Goal: Task Accomplishment & Management: Use online tool/utility

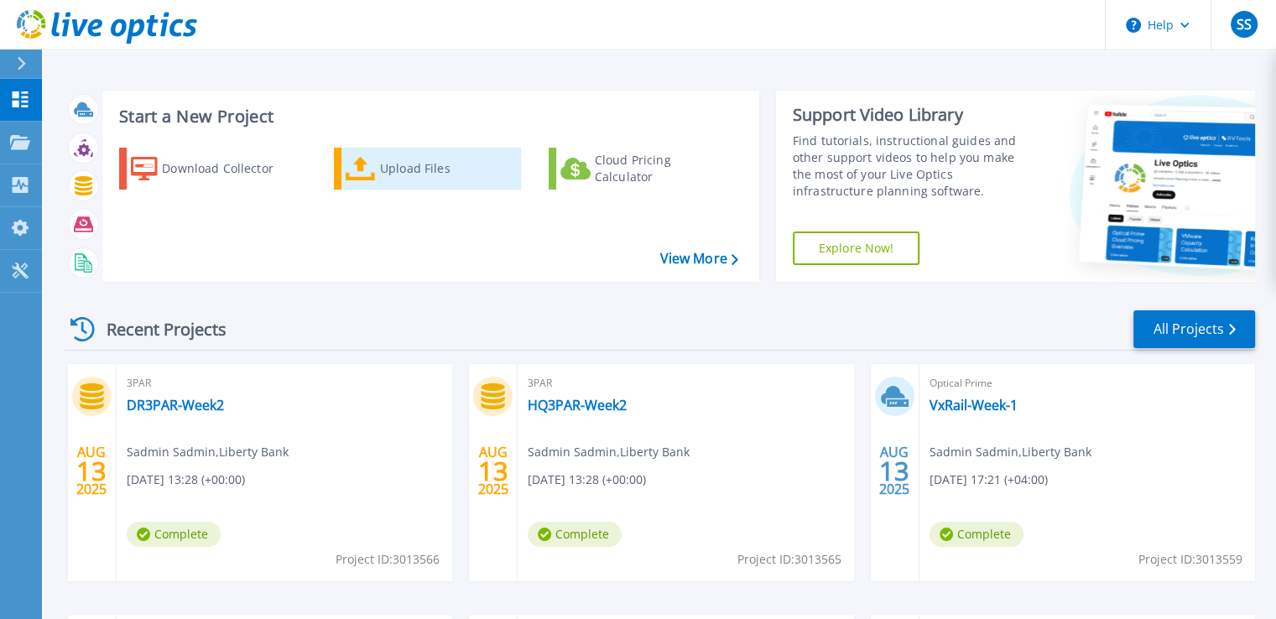
click at [389, 169] on div "Upload Files" at bounding box center [447, 169] width 134 height 34
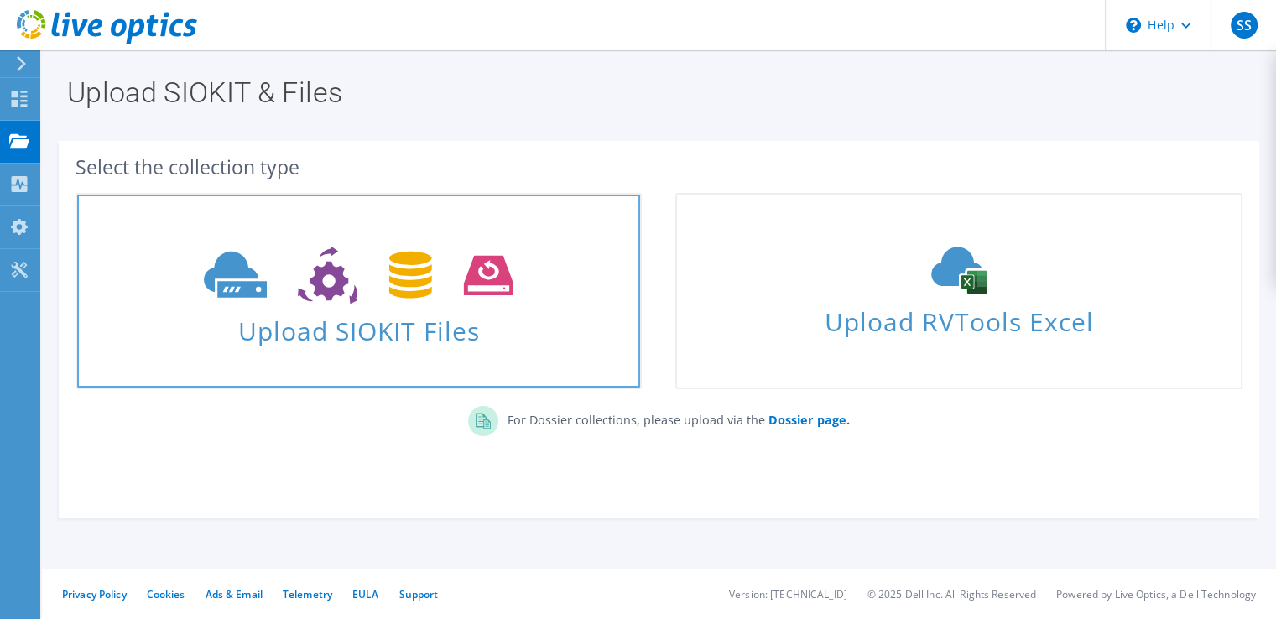
click at [398, 335] on span "Upload SIOKIT Files" at bounding box center [358, 326] width 563 height 36
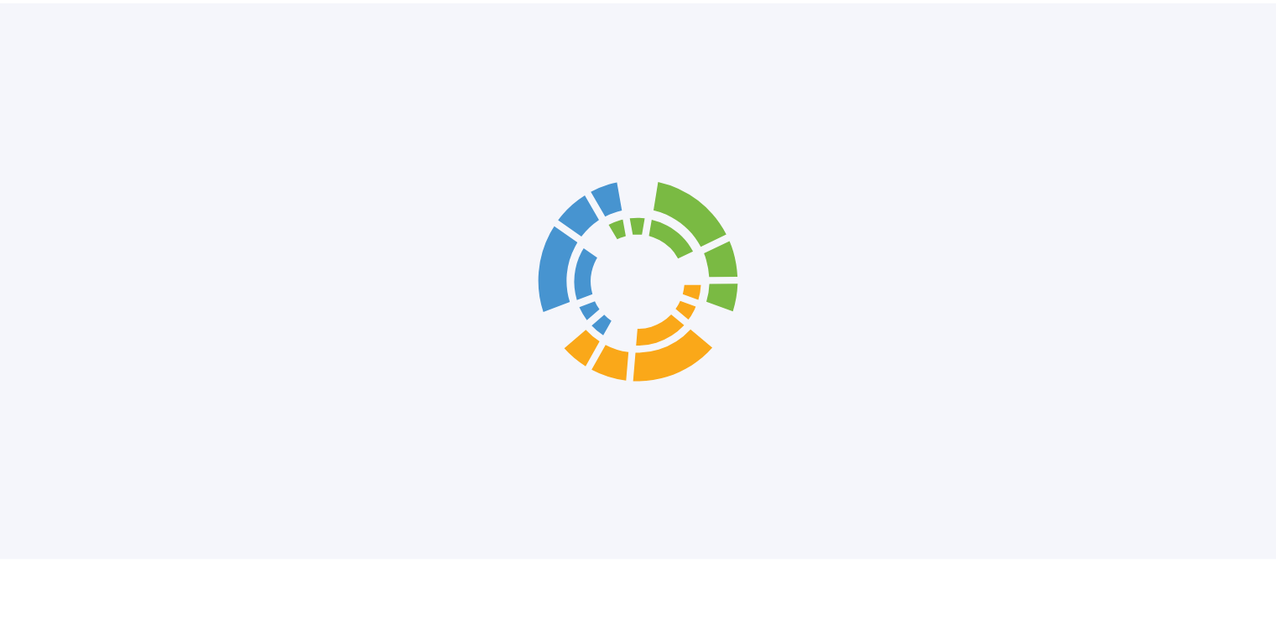
scroll to position [48, 0]
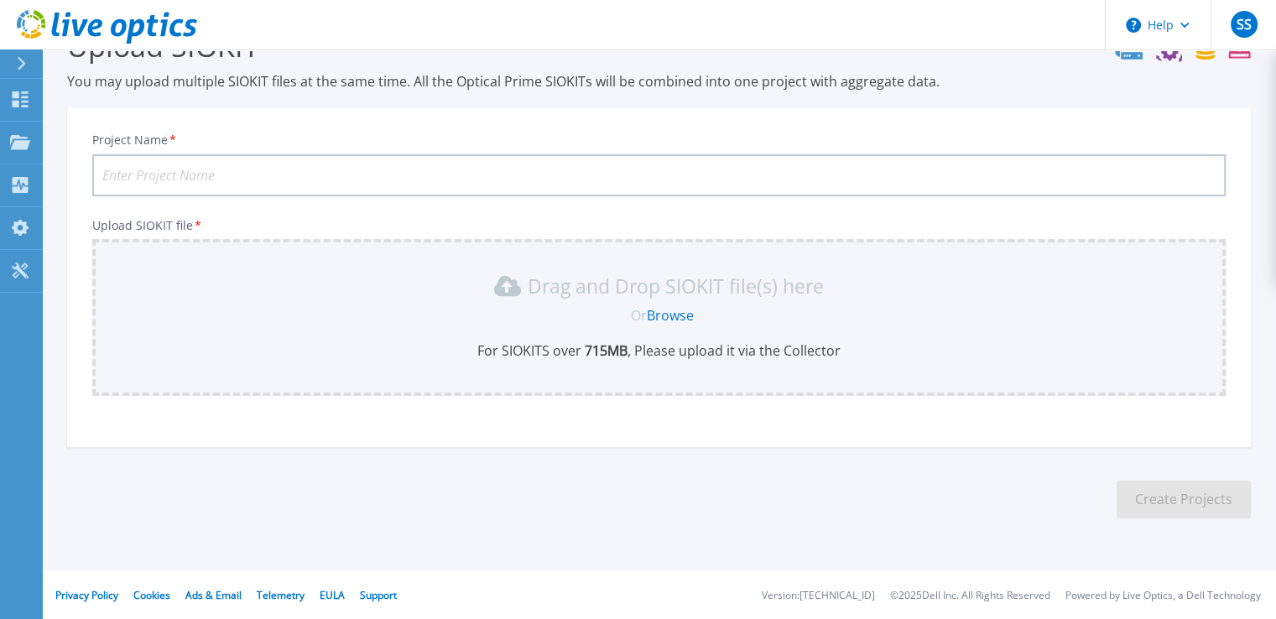
click at [674, 306] on link "Browse" at bounding box center [670, 315] width 47 height 18
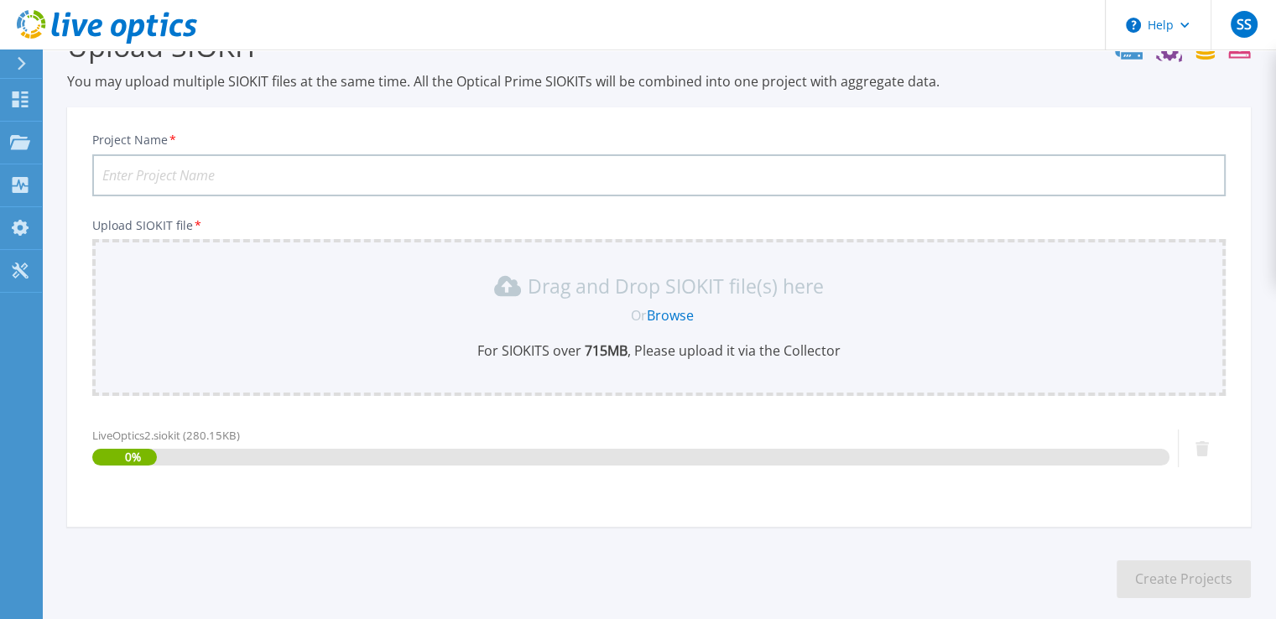
scroll to position [127, 0]
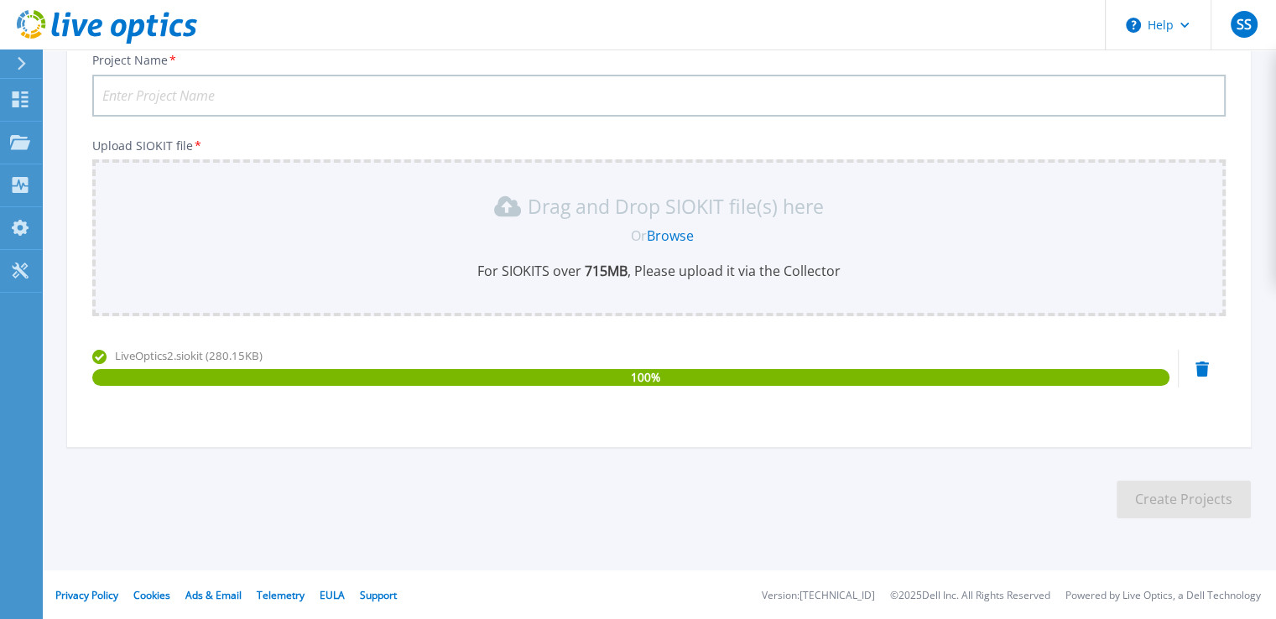
click at [207, 91] on input "Project Name *" at bounding box center [658, 96] width 1133 height 42
click at [241, 88] on input "Project Name *" at bounding box center [658, 96] width 1133 height 42
type input "B"
type input "VX-TEST"
click at [1137, 494] on button "Create Projects" at bounding box center [1183, 500] width 134 height 38
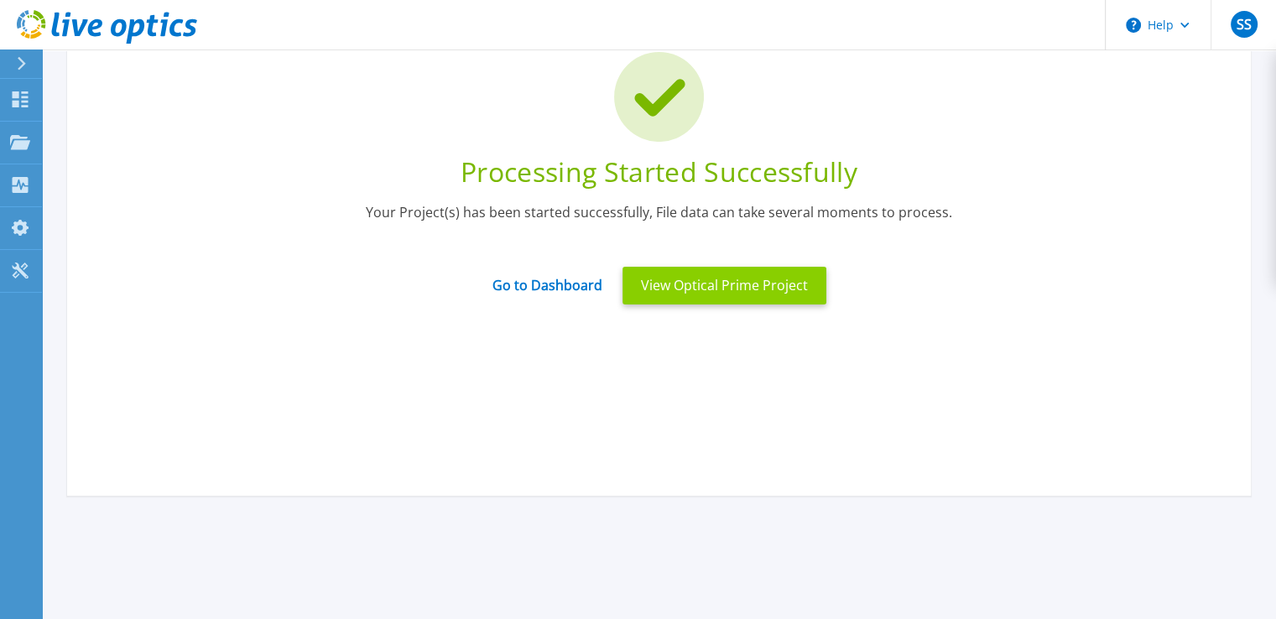
click at [726, 291] on button "View Optical Prime Project" at bounding box center [724, 286] width 204 height 38
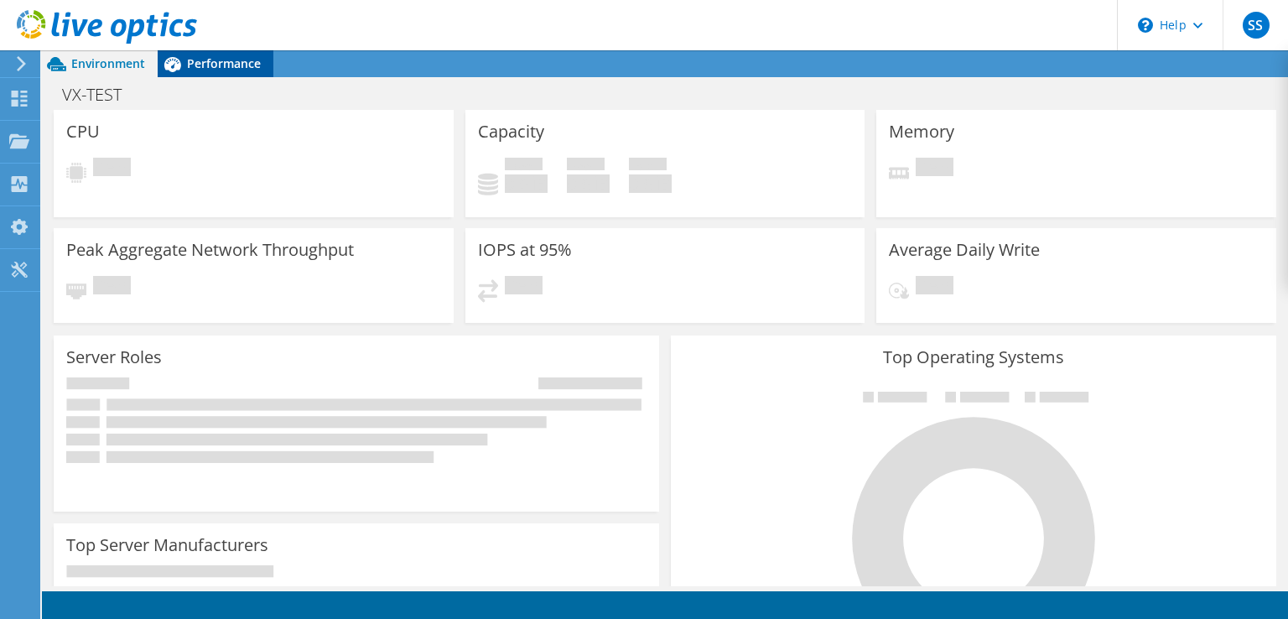
click at [185, 71] on icon at bounding box center [172, 63] width 29 height 29
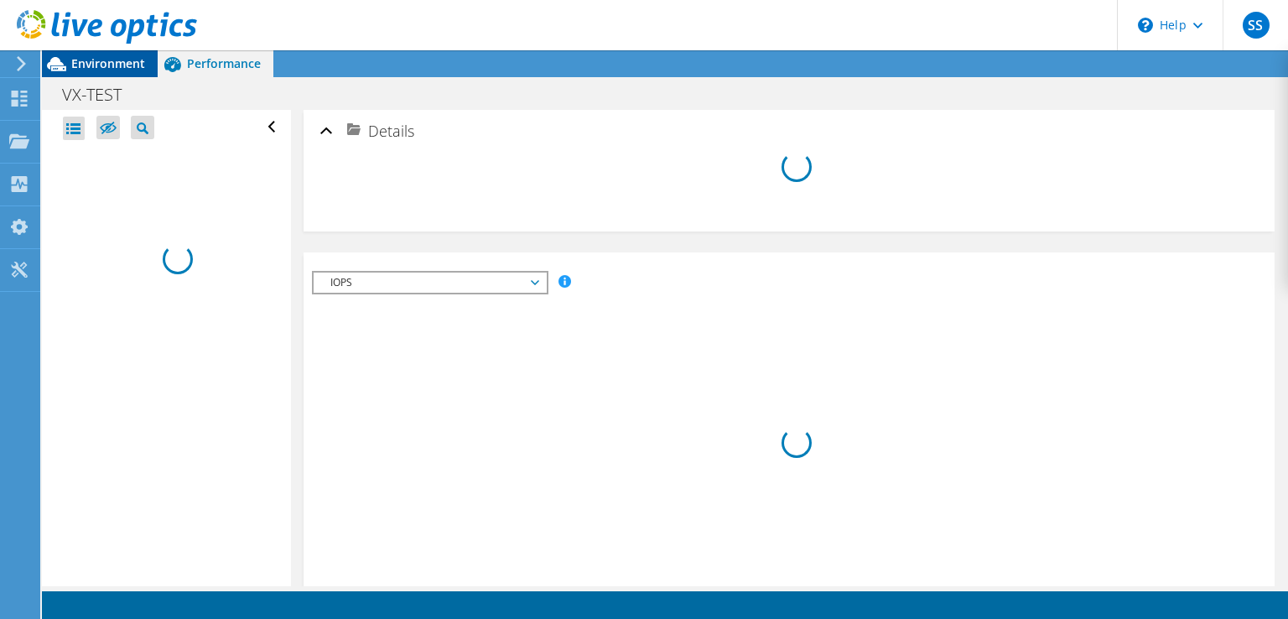
click at [81, 61] on span "Environment" at bounding box center [108, 63] width 74 height 16
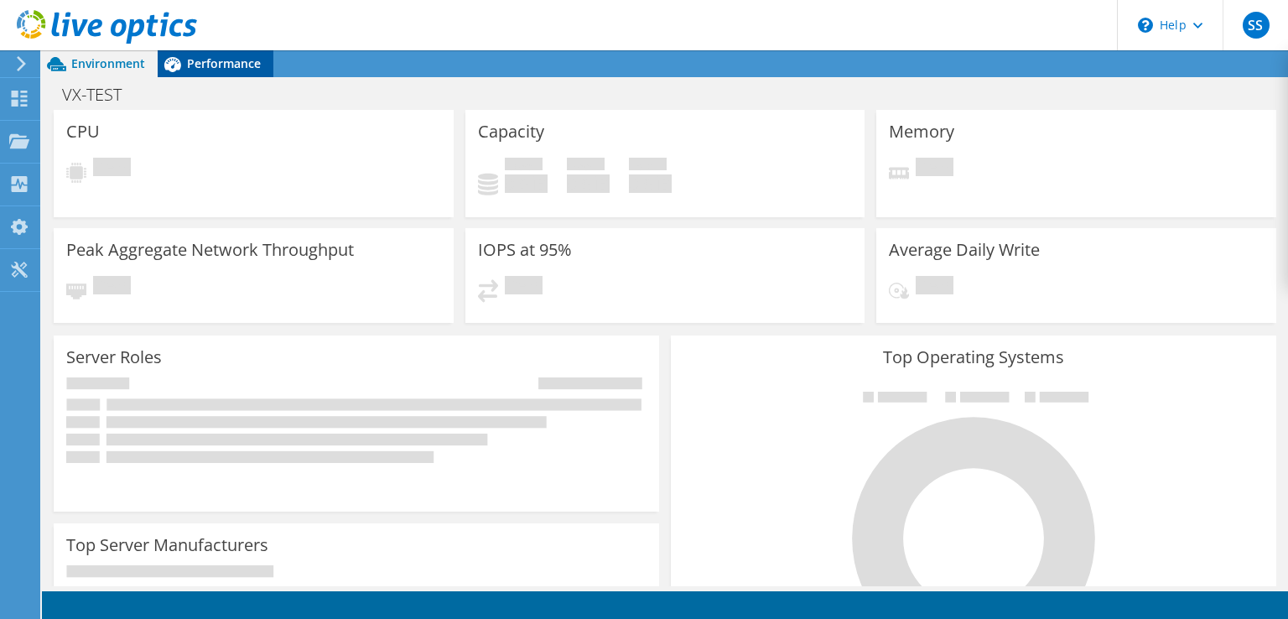
click at [210, 64] on span "Performance" at bounding box center [224, 63] width 74 height 16
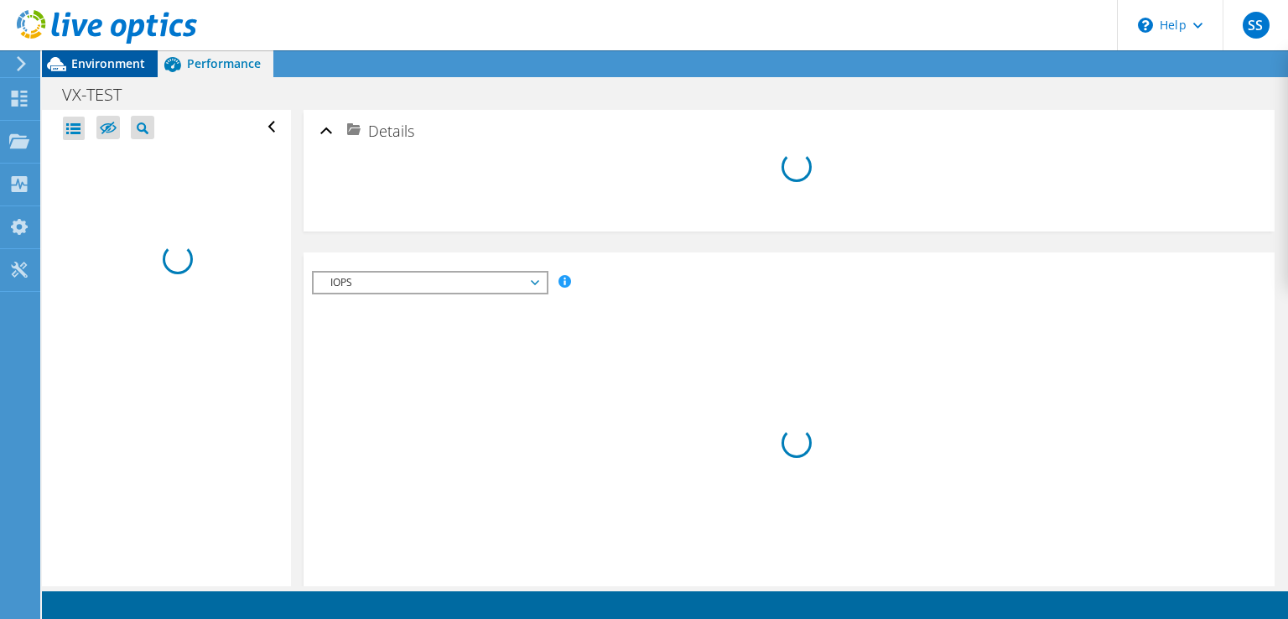
click at [102, 74] on div "Environment" at bounding box center [100, 63] width 116 height 27
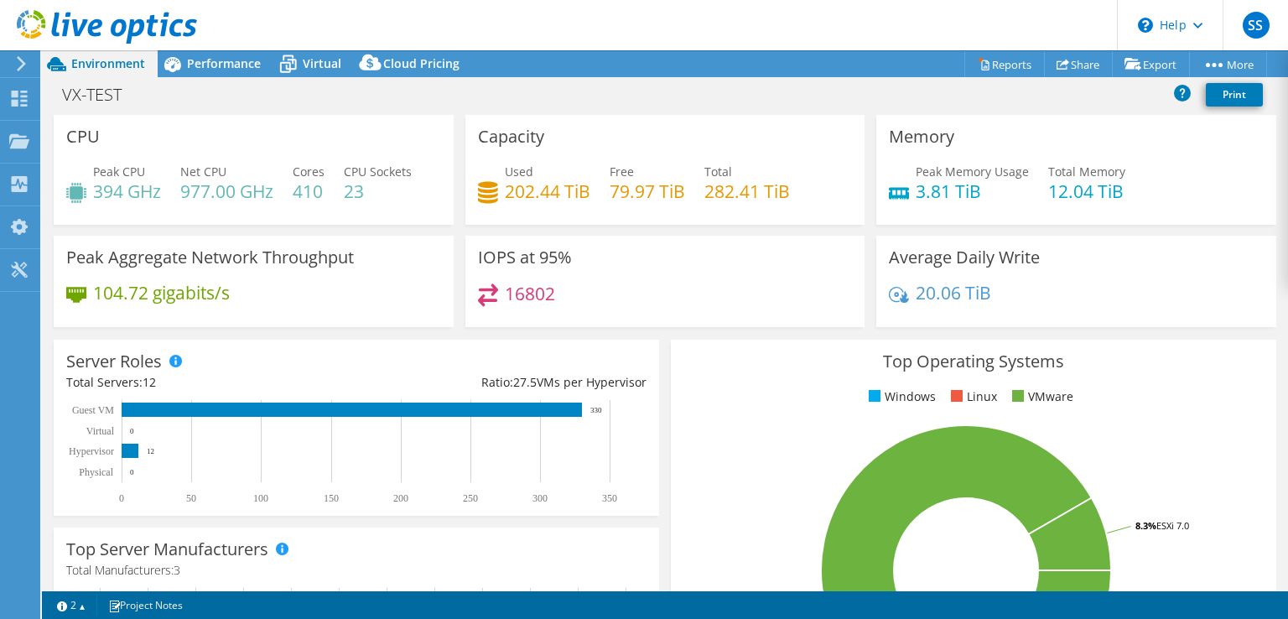
select select "USD"
click at [233, 58] on span "Performance" at bounding box center [224, 63] width 74 height 16
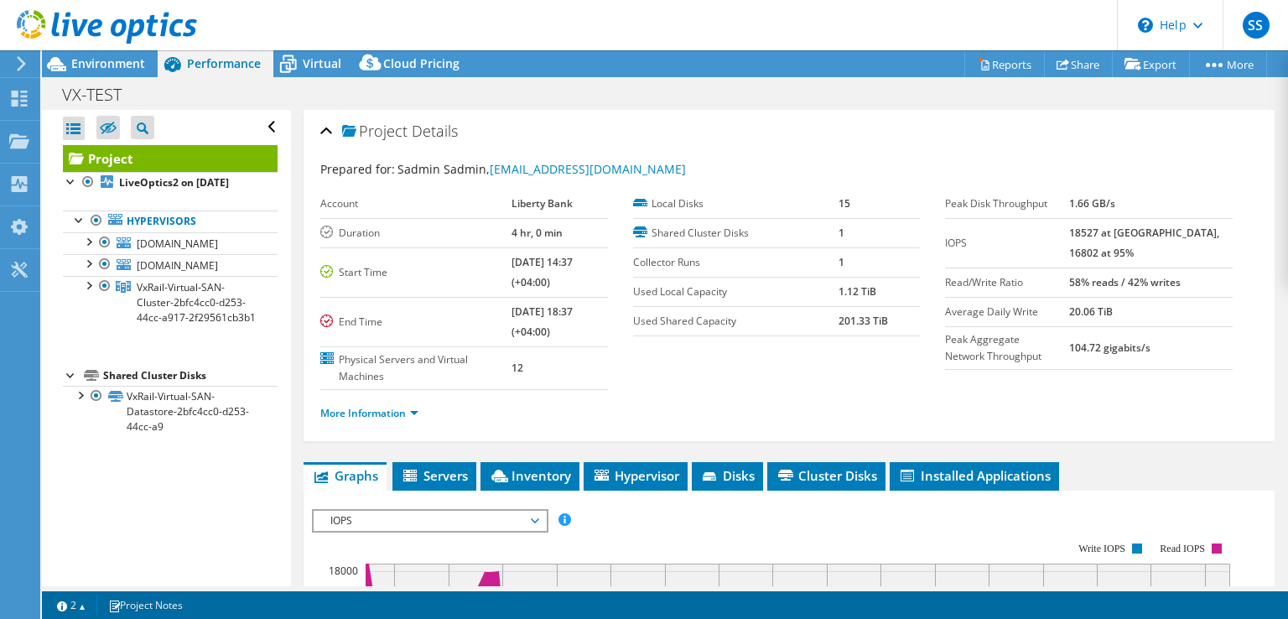
click at [364, 367] on label "Physical Servers and Virtual Machines" at bounding box center [415, 368] width 191 height 34
click at [453, 474] on span "Servers" at bounding box center [434, 475] width 67 height 17
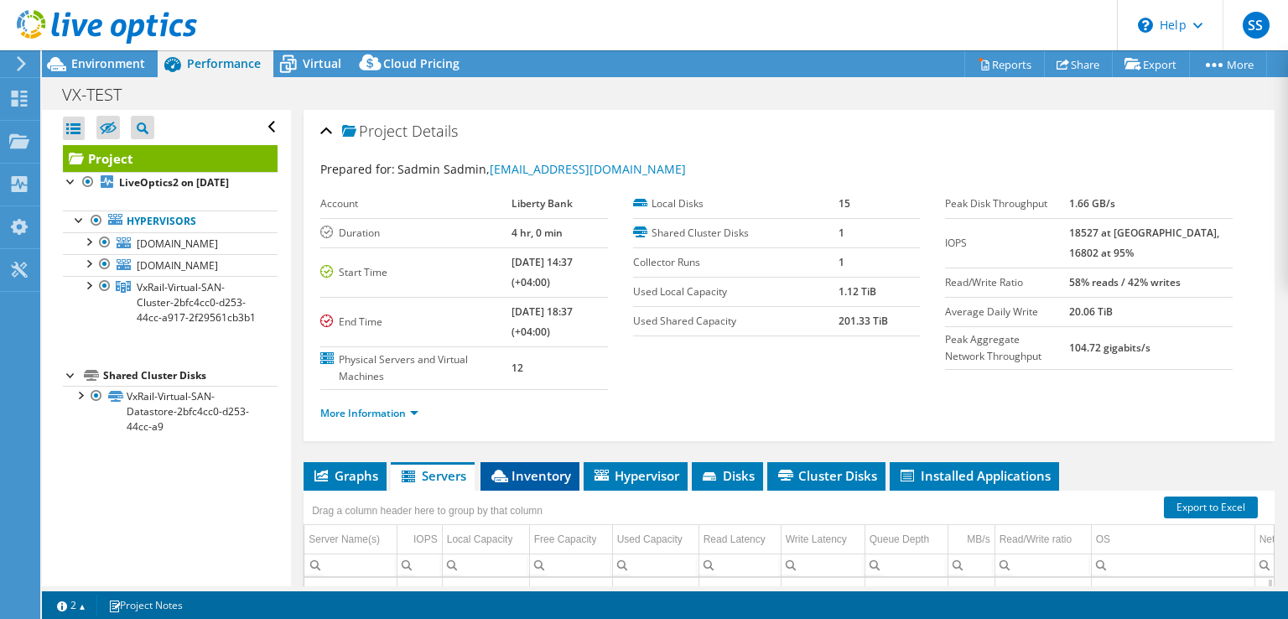
click at [532, 471] on span "Inventory" at bounding box center [530, 475] width 82 height 17
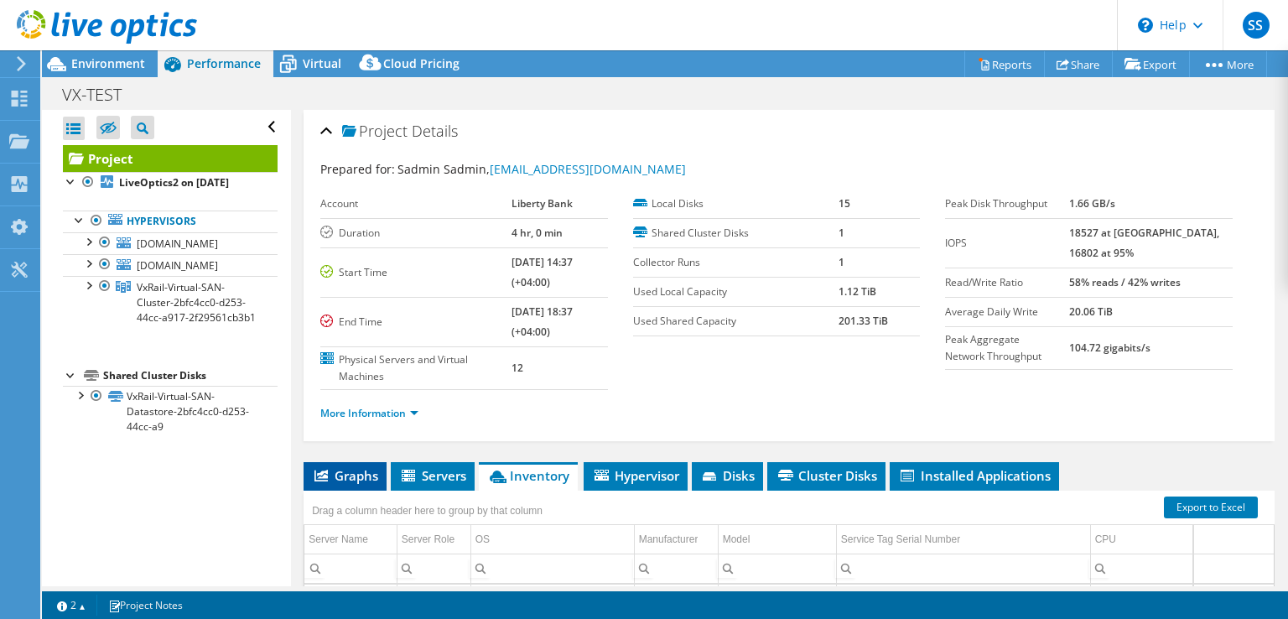
click at [362, 472] on span "Graphs" at bounding box center [345, 475] width 66 height 17
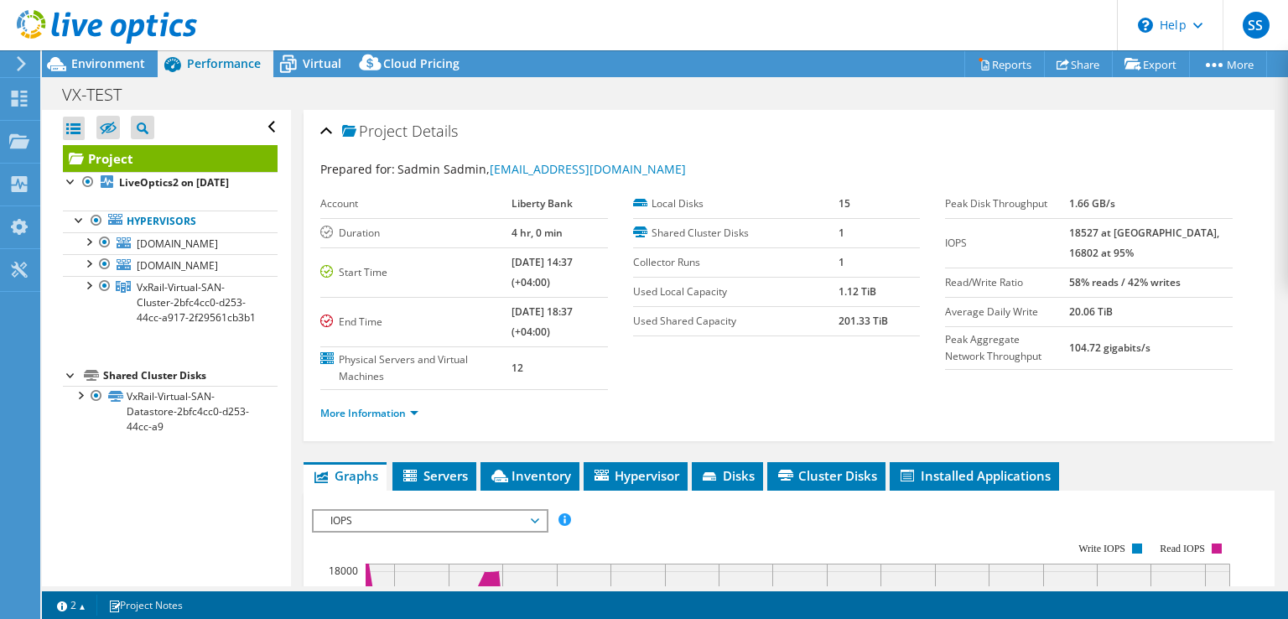
scroll to position [252, 0]
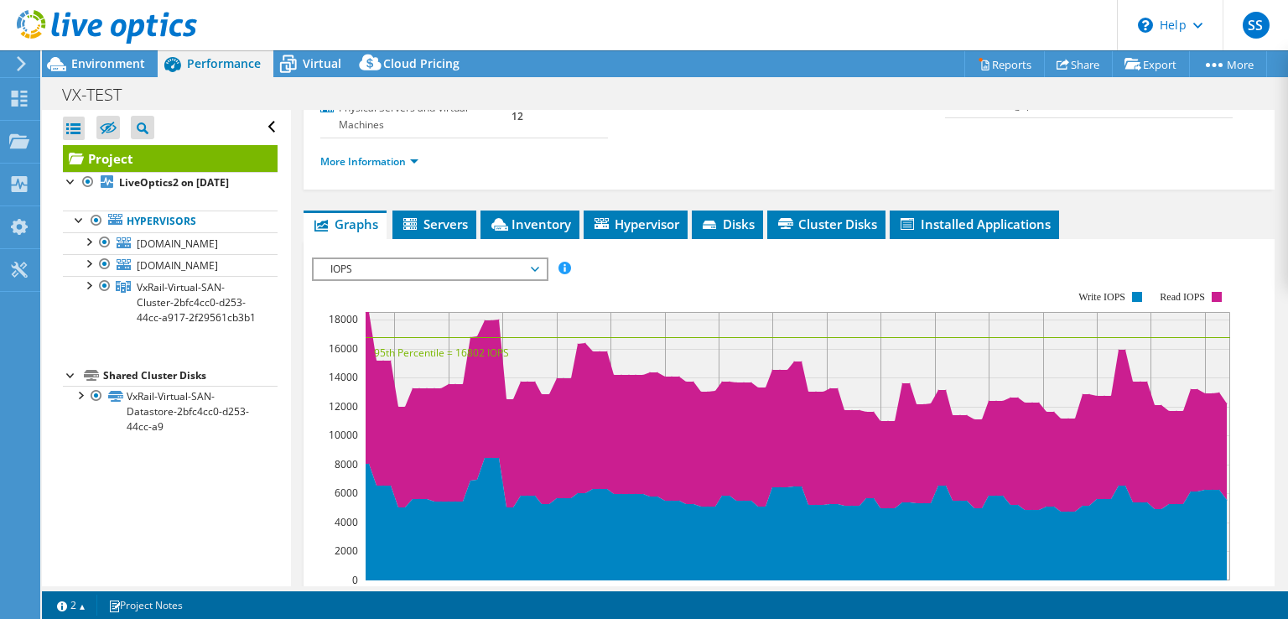
click at [536, 262] on span "IOPS" at bounding box center [430, 269] width 216 height 20
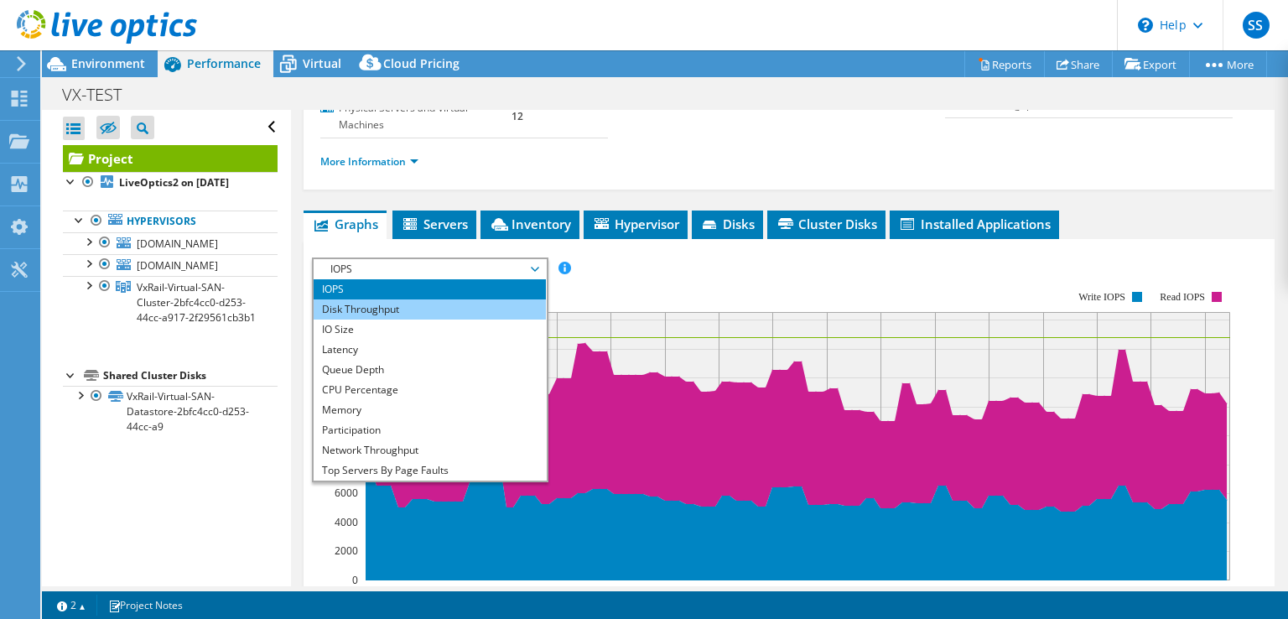
click at [386, 305] on li "Disk Throughput" at bounding box center [430, 309] width 232 height 20
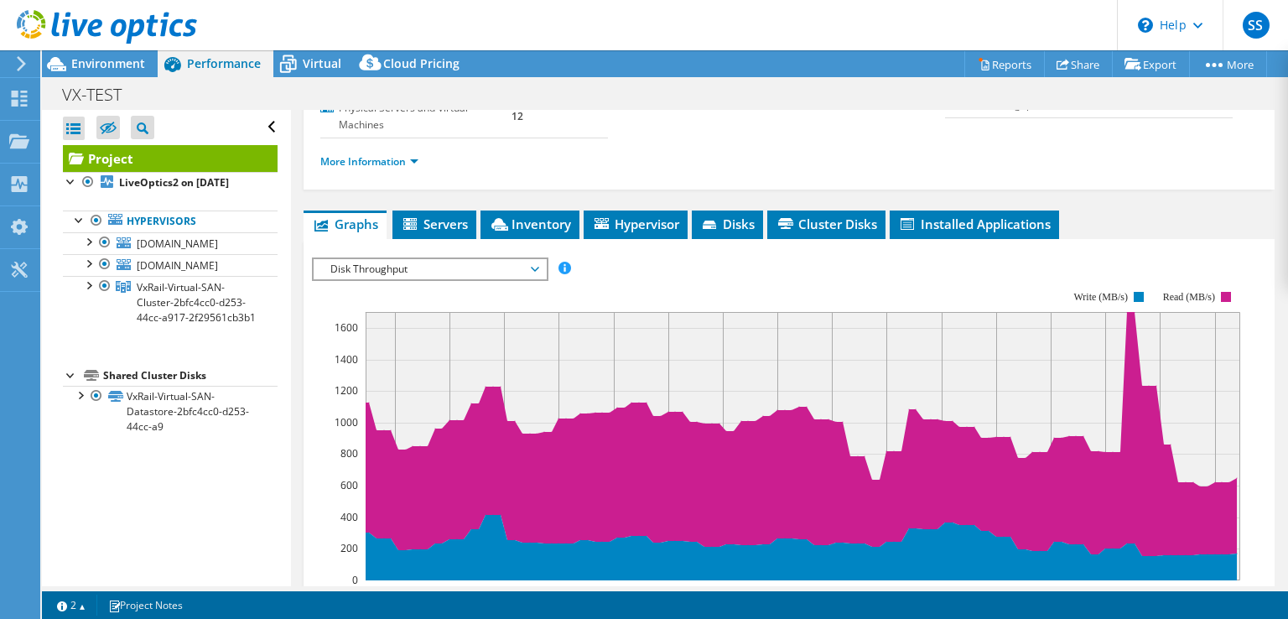
scroll to position [168, 0]
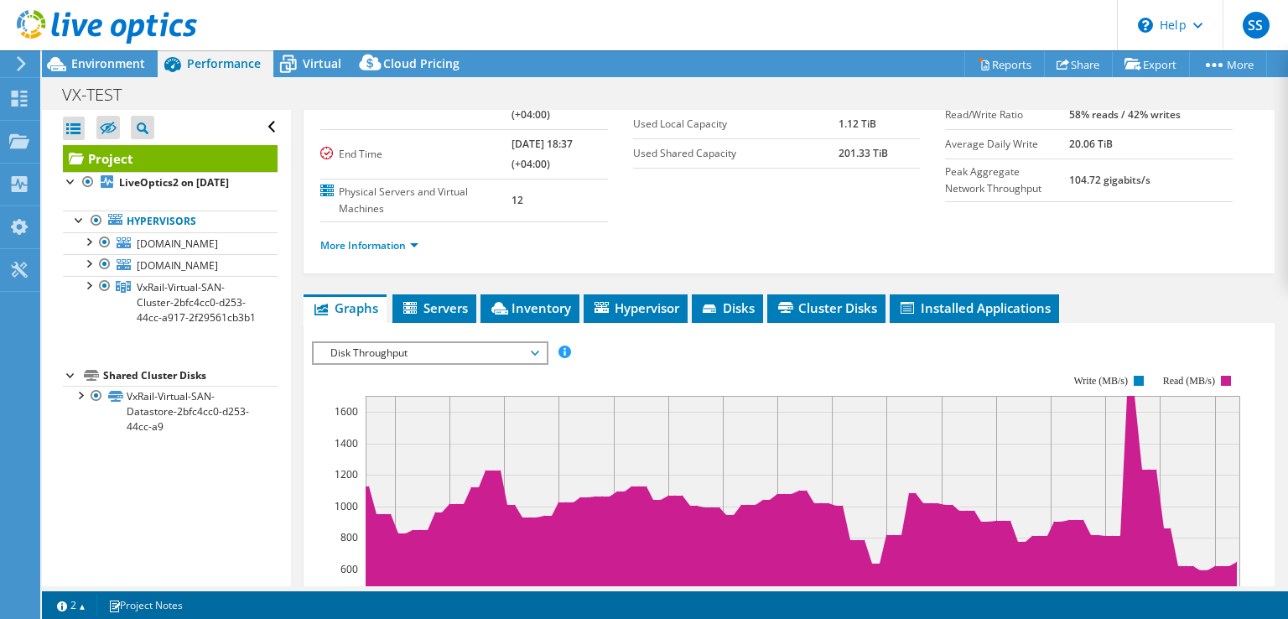
click at [451, 351] on span "Disk Throughput" at bounding box center [430, 353] width 216 height 20
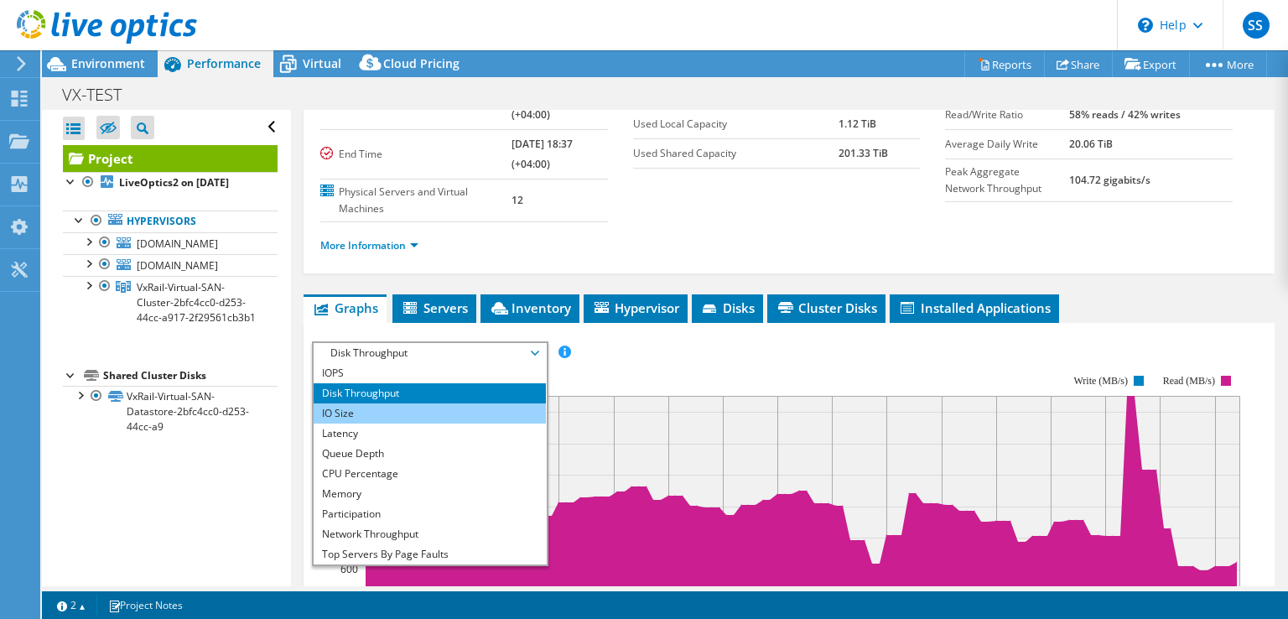
click at [436, 407] on li "IO Size" at bounding box center [430, 413] width 232 height 20
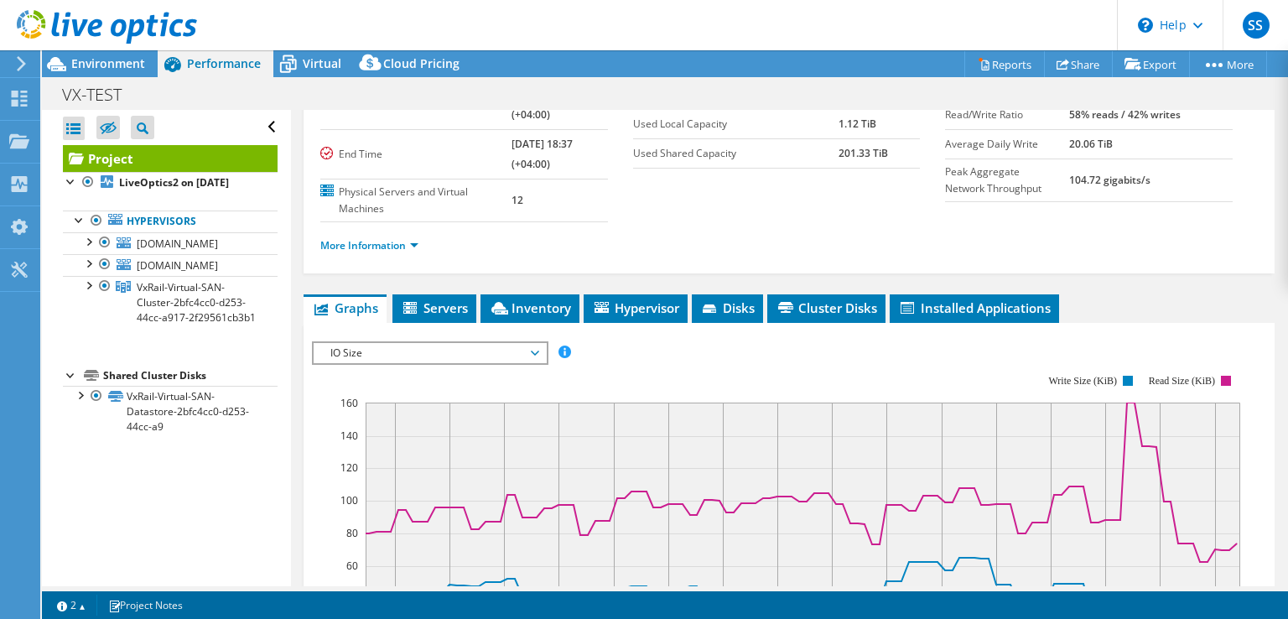
click at [390, 350] on span "IO Size" at bounding box center [430, 353] width 216 height 20
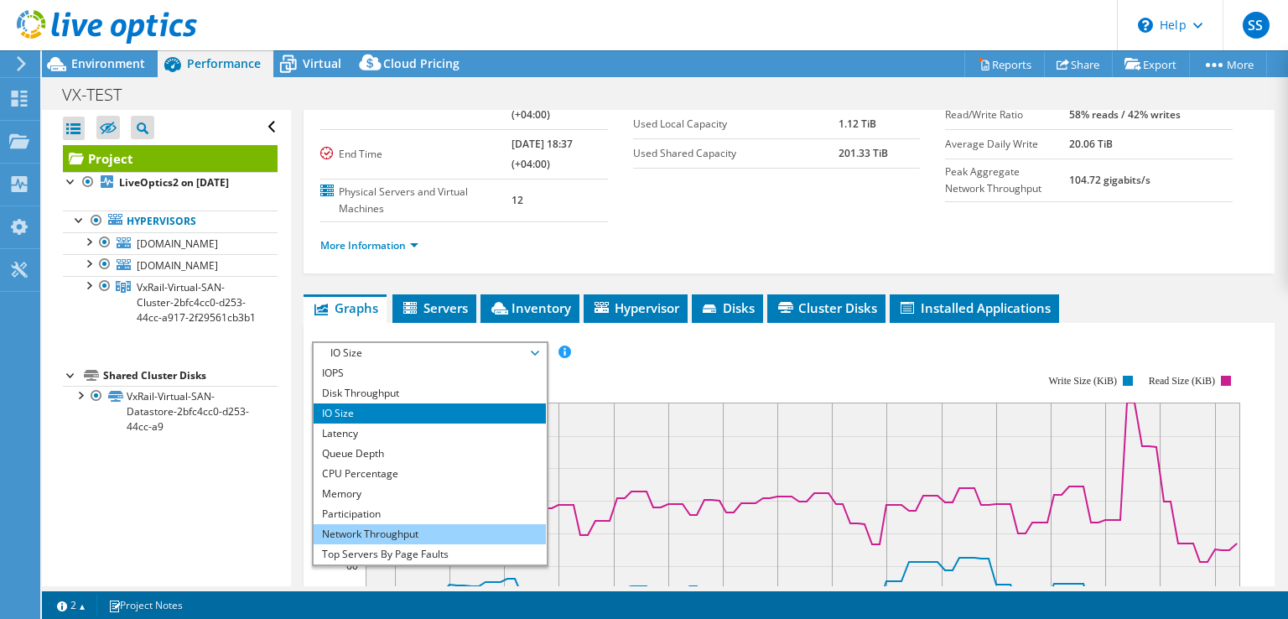
click at [363, 529] on li "Network Throughput" at bounding box center [430, 534] width 232 height 20
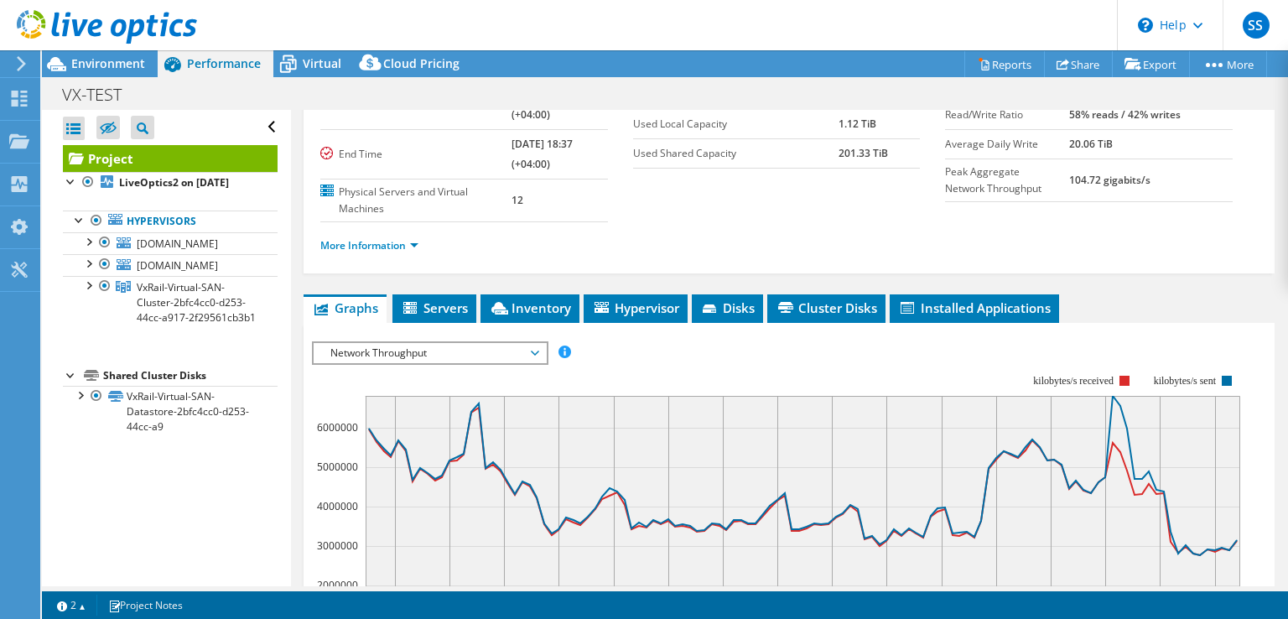
click at [1068, 316] on ul "Graphs Servers Inventory Hypervisor Disks Cluster Disks Installed Applications" at bounding box center [789, 308] width 971 height 29
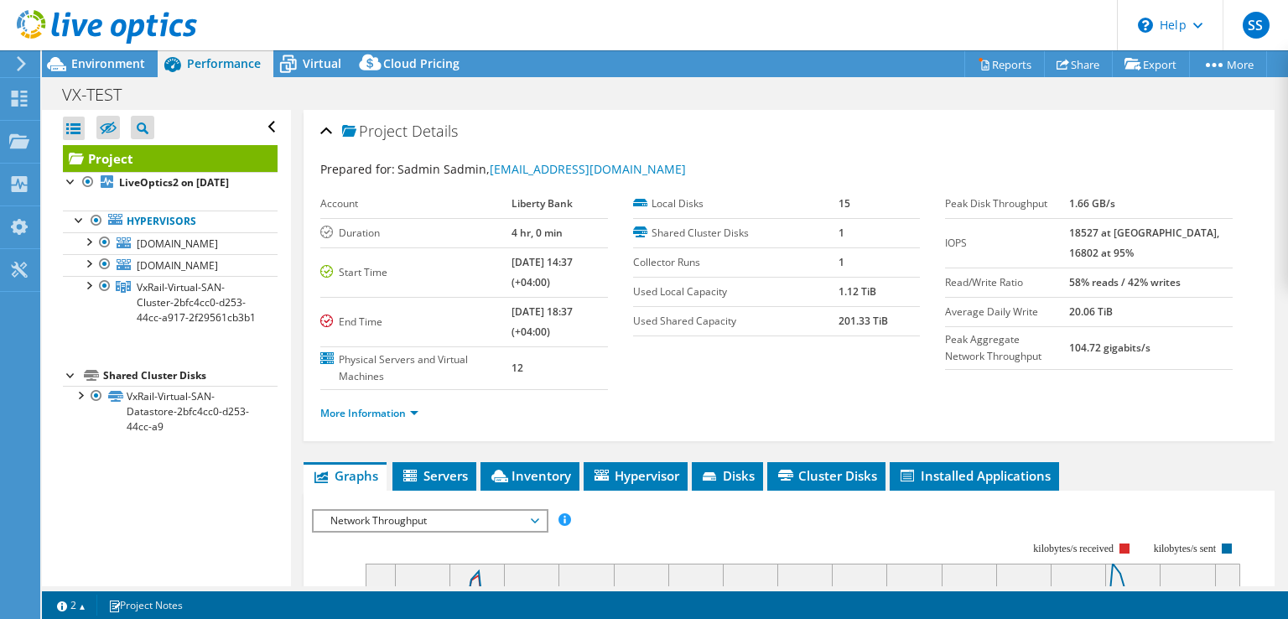
click at [396, 521] on span "Network Throughput" at bounding box center [430, 521] width 216 height 20
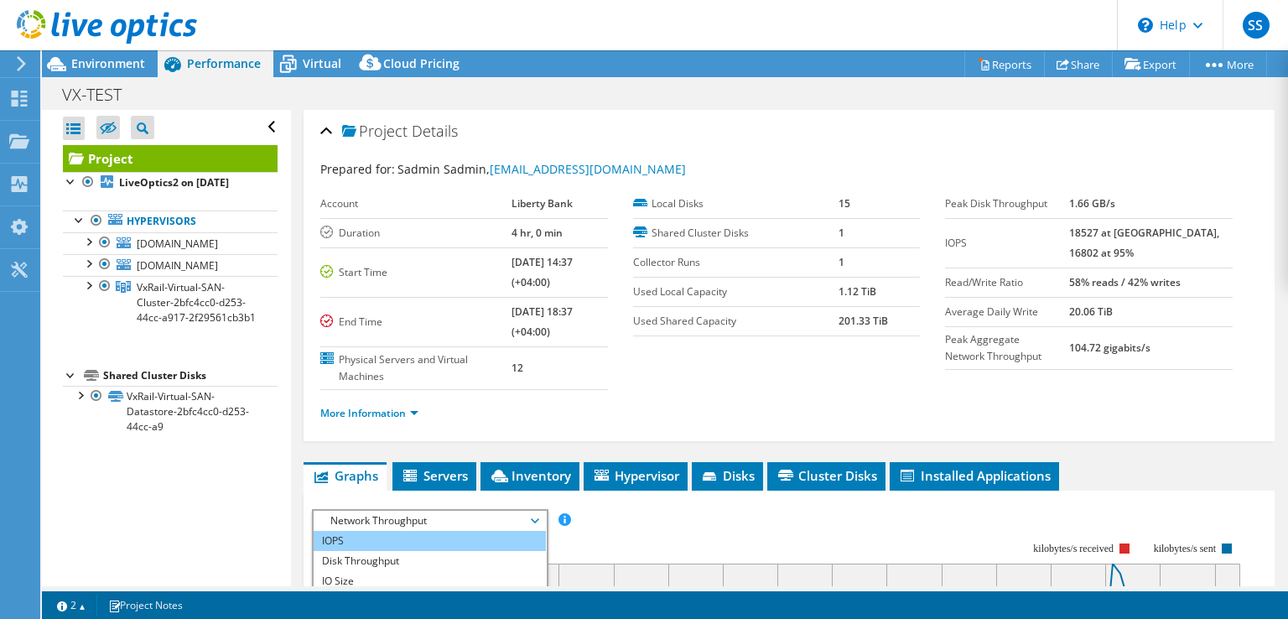
click at [379, 538] on li "IOPS" at bounding box center [430, 541] width 232 height 20
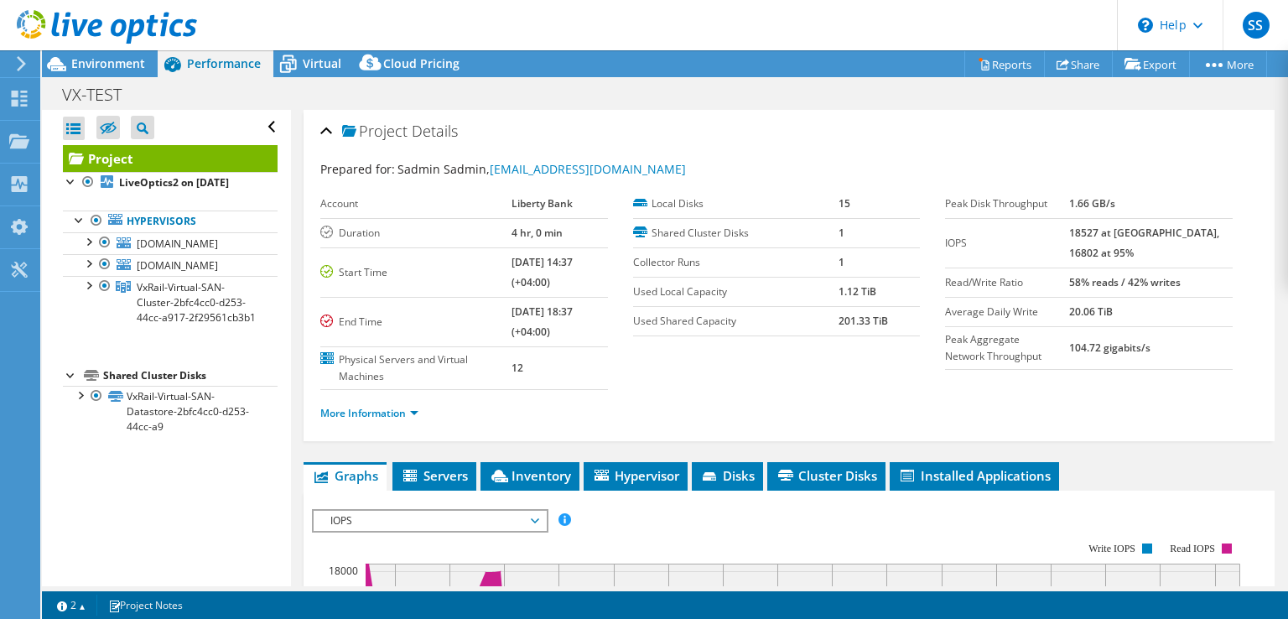
drag, startPoint x: 510, startPoint y: 530, endPoint x: 506, endPoint y: 518, distance: 13.3
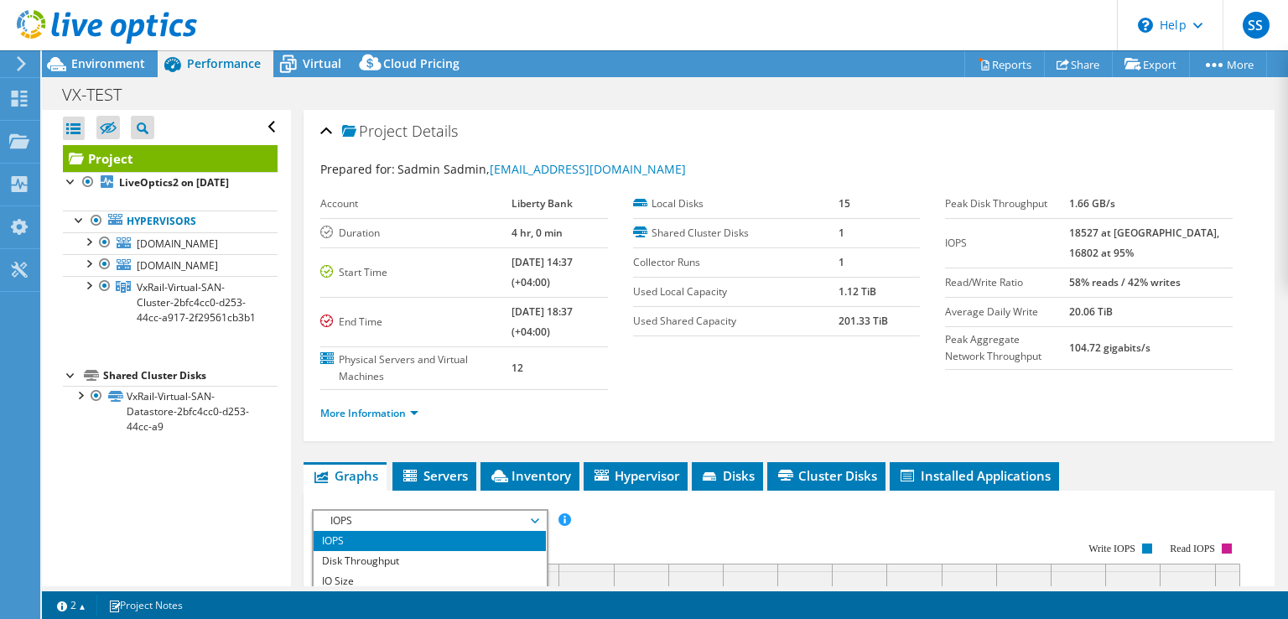
click at [505, 515] on span "IOPS" at bounding box center [430, 521] width 216 height 20
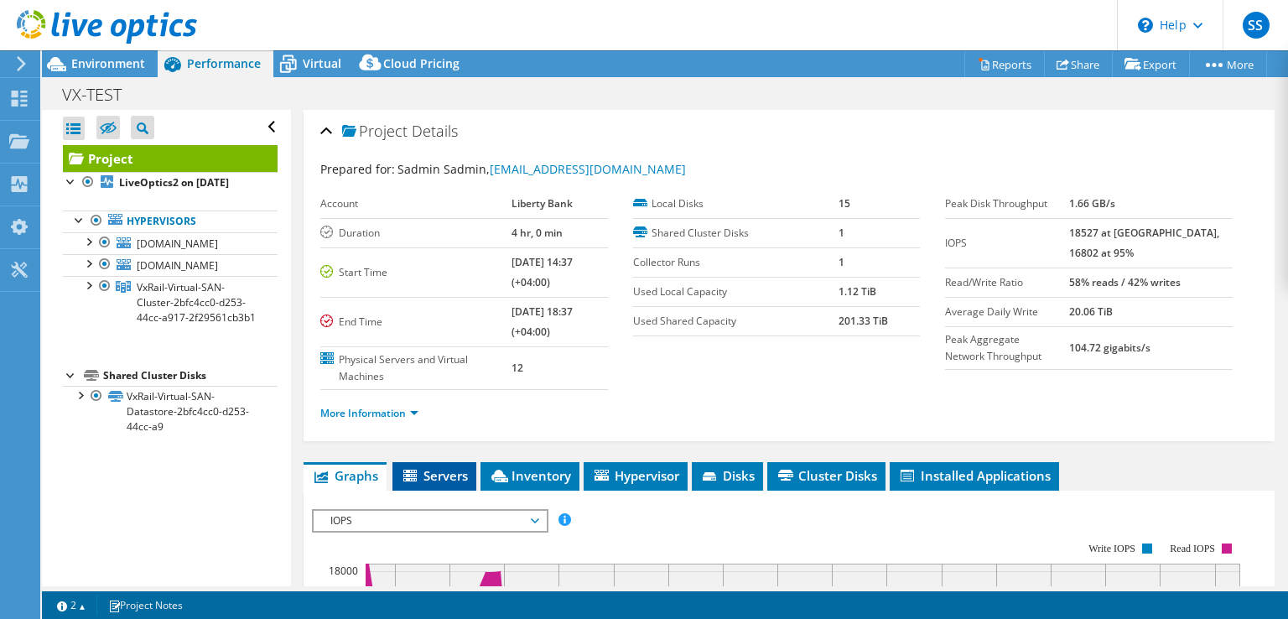
click at [453, 474] on span "Servers" at bounding box center [434, 475] width 67 height 17
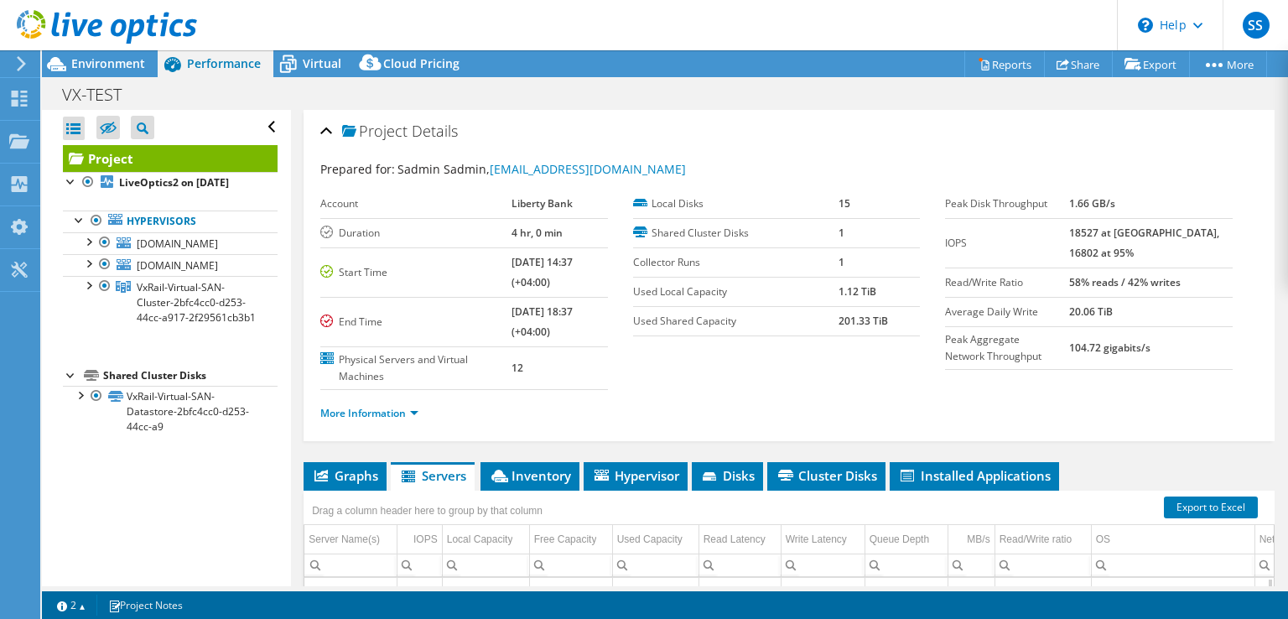
scroll to position [252, 0]
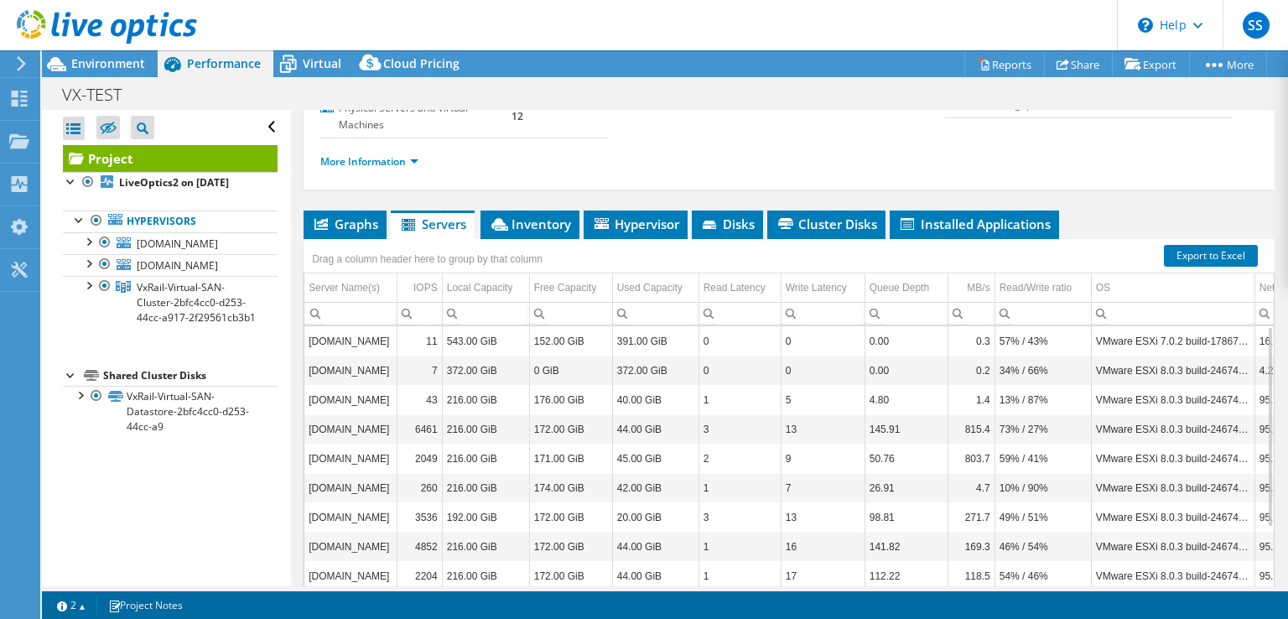
click at [533, 205] on div "Project Details Prepared for: Sadmin Sadmin, sadmin@libertybank.ge Account Libe…" at bounding box center [789, 258] width 996 height 801
click at [526, 219] on span "Inventory" at bounding box center [530, 224] width 82 height 17
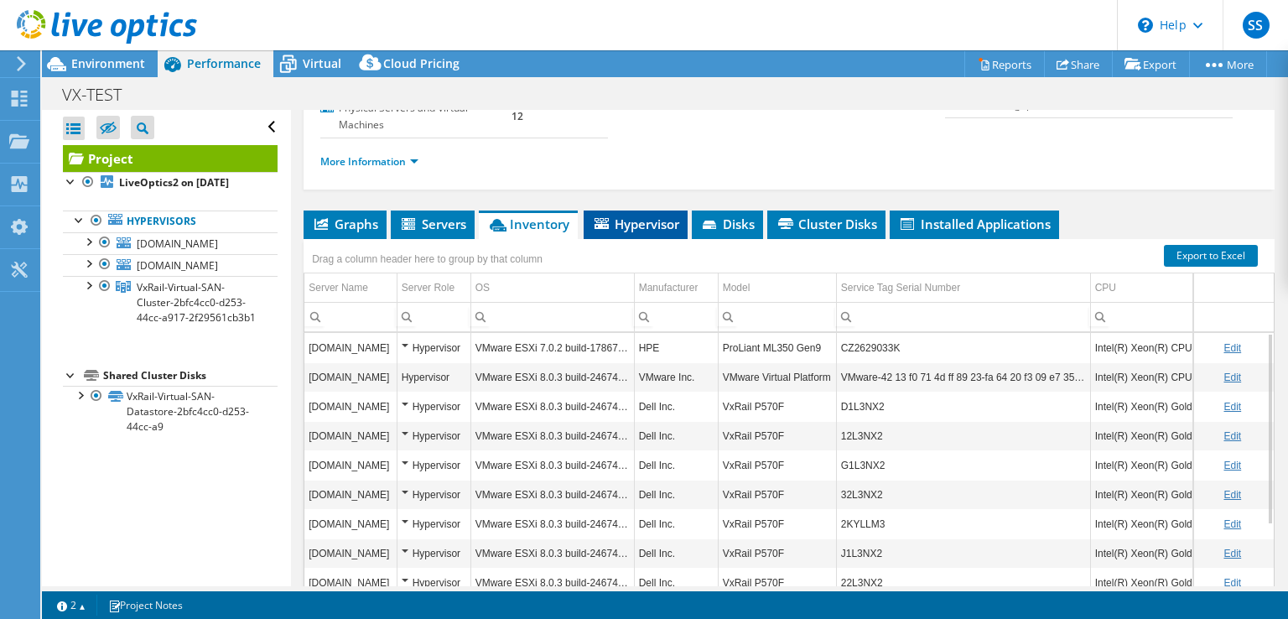
click at [641, 228] on span "Hypervisor" at bounding box center [635, 224] width 87 height 17
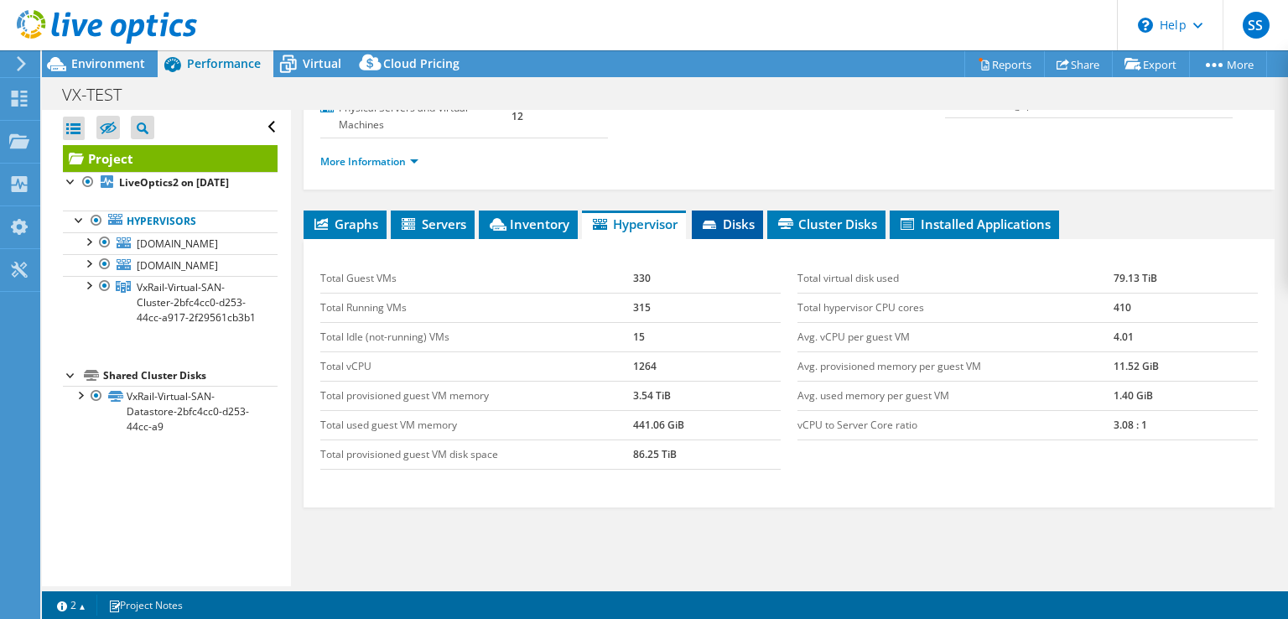
click at [744, 226] on span "Disks" at bounding box center [727, 224] width 55 height 17
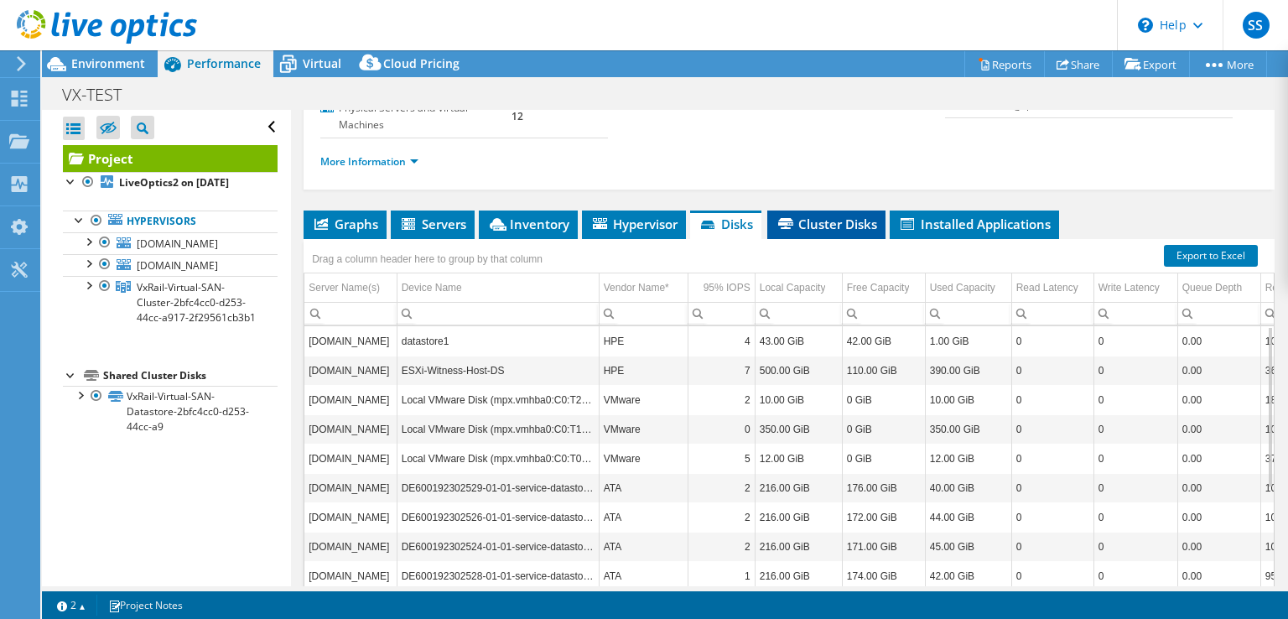
click at [827, 216] on span "Cluster Disks" at bounding box center [826, 224] width 101 height 17
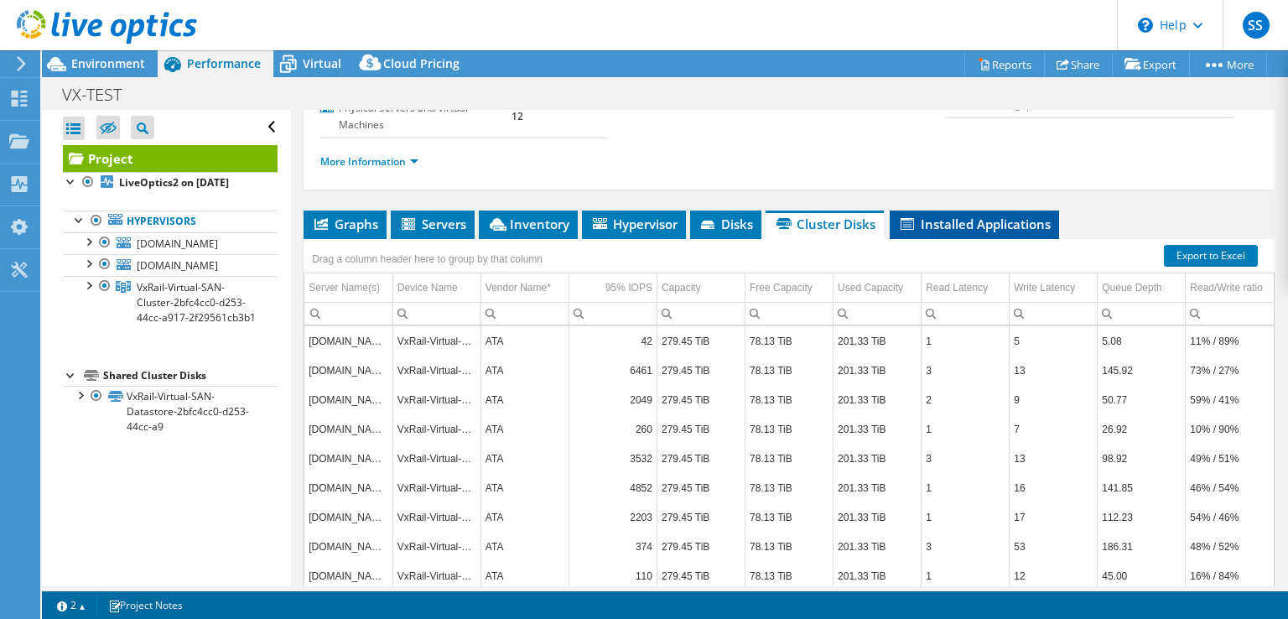
click at [945, 211] on li "Installed Applications" at bounding box center [974, 225] width 169 height 29
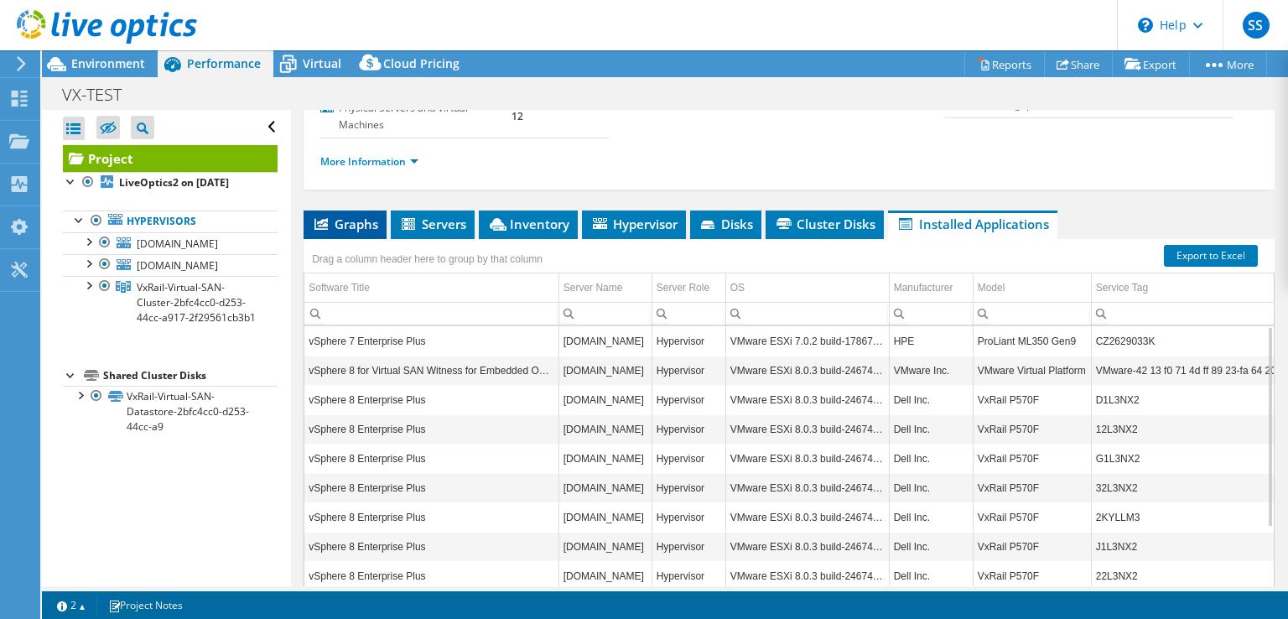
click at [364, 219] on span "Graphs" at bounding box center [345, 224] width 66 height 17
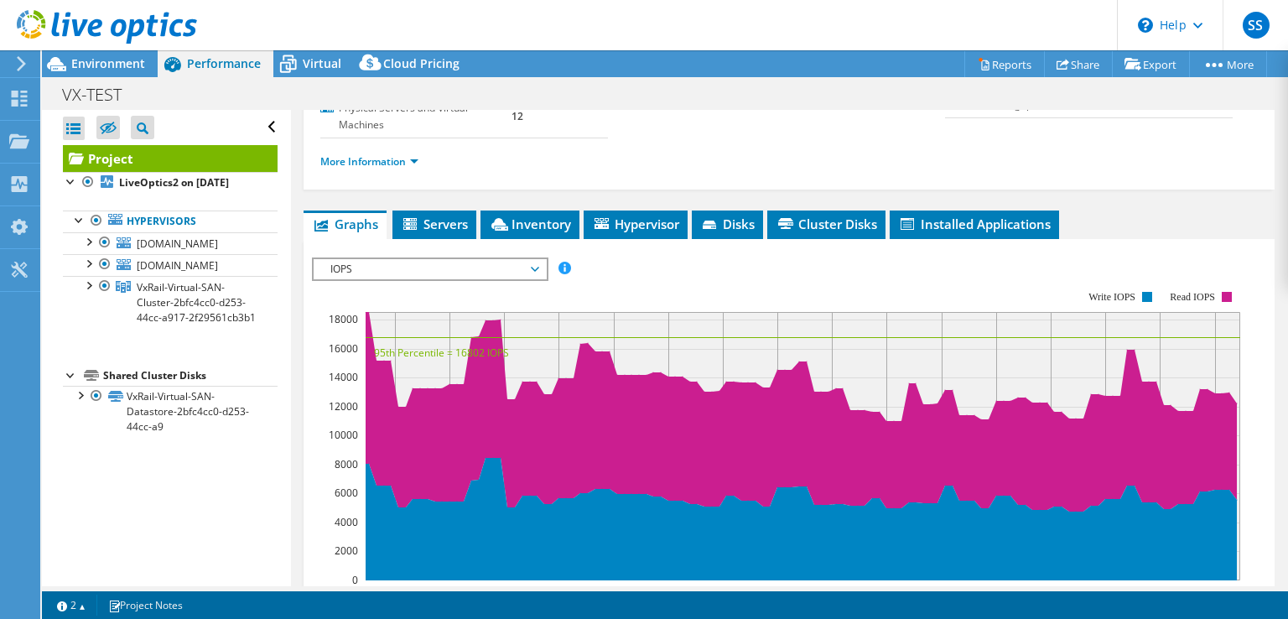
click at [404, 263] on span "IOPS" at bounding box center [430, 269] width 216 height 20
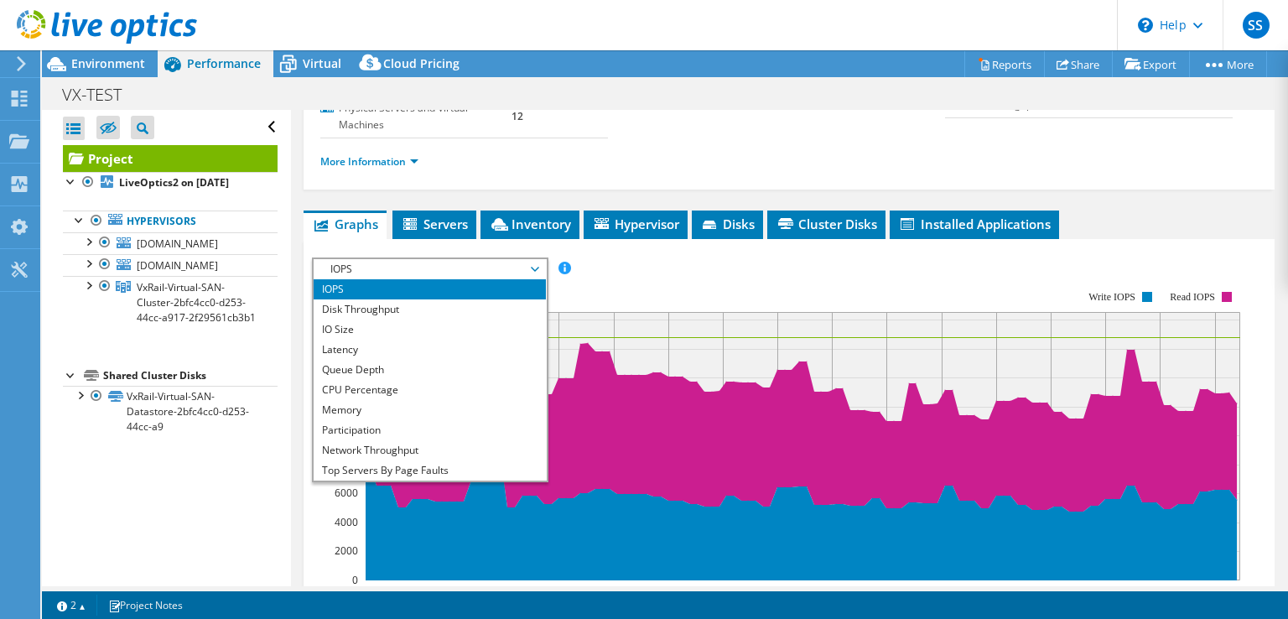
click at [700, 284] on rect at bounding box center [776, 435] width 928 height 335
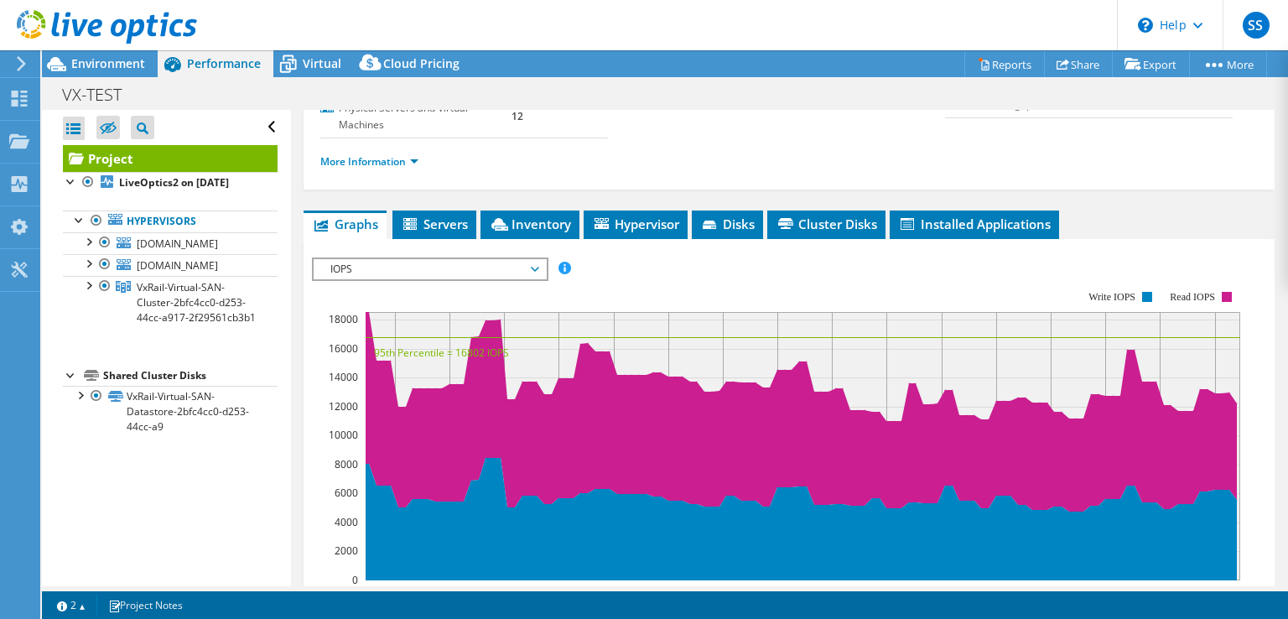
scroll to position [0, 0]
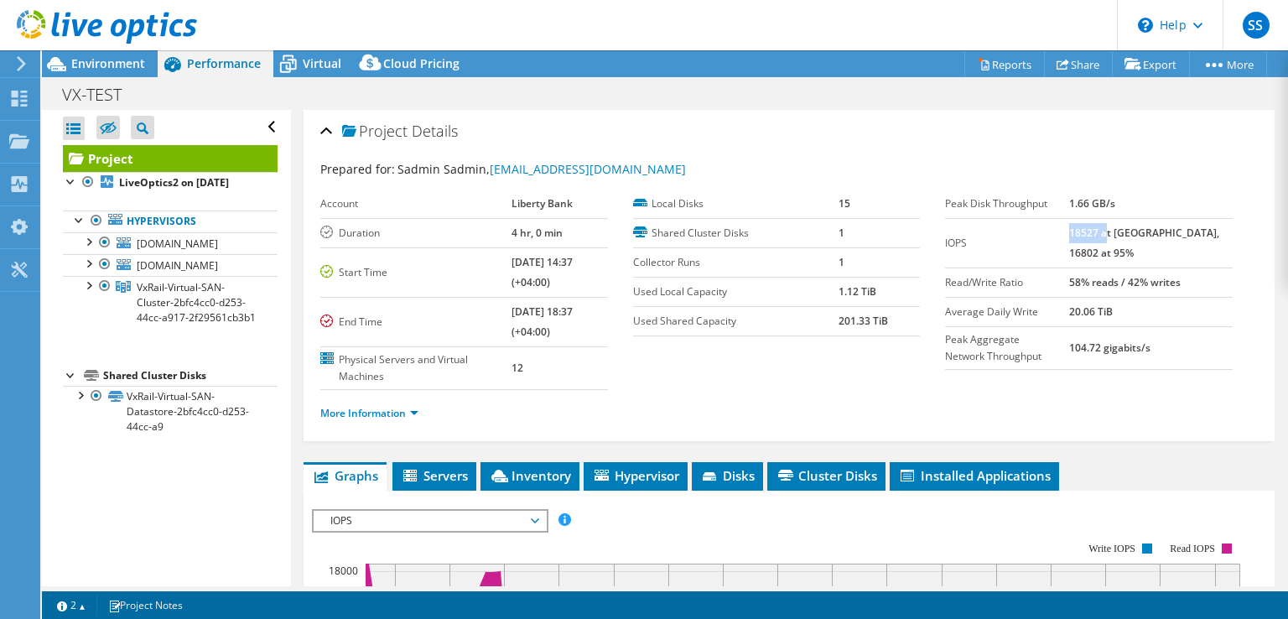
drag, startPoint x: 1099, startPoint y: 231, endPoint x: 1135, endPoint y: 230, distance: 36.1
click at [1135, 230] on b "18527 at [GEOGRAPHIC_DATA], 16802 at 95%" at bounding box center [1144, 243] width 150 height 34
click at [149, 242] on span "[DOMAIN_NAME]" at bounding box center [177, 244] width 81 height 14
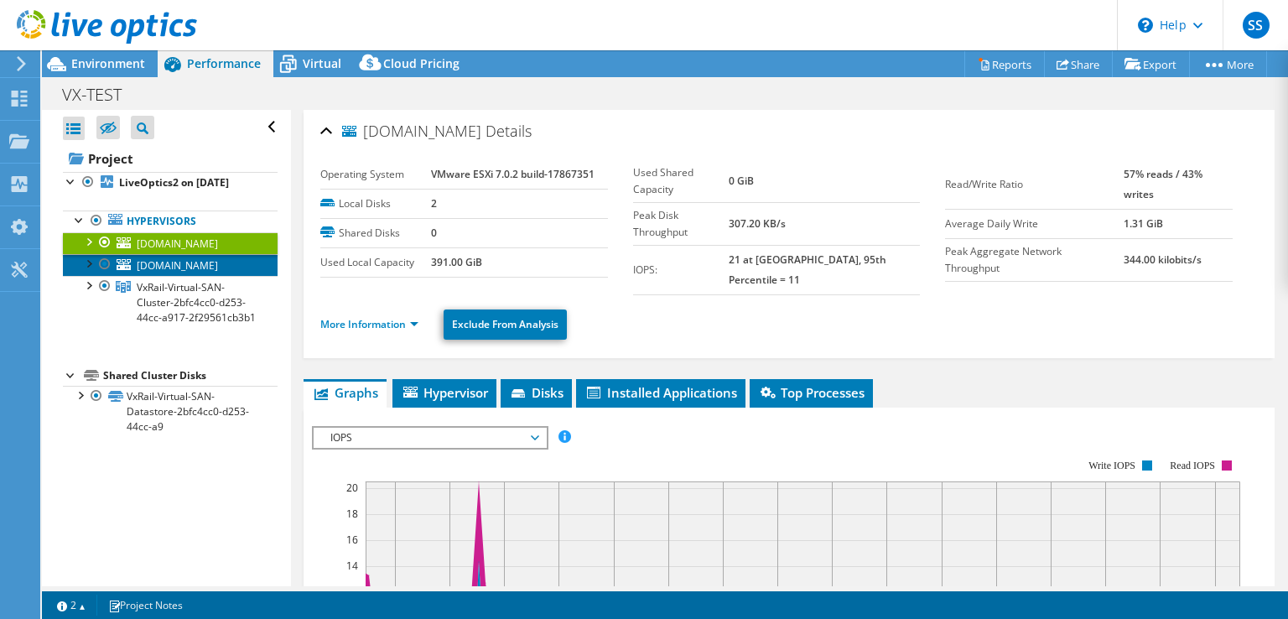
click at [186, 261] on span "[DOMAIN_NAME]" at bounding box center [177, 265] width 81 height 14
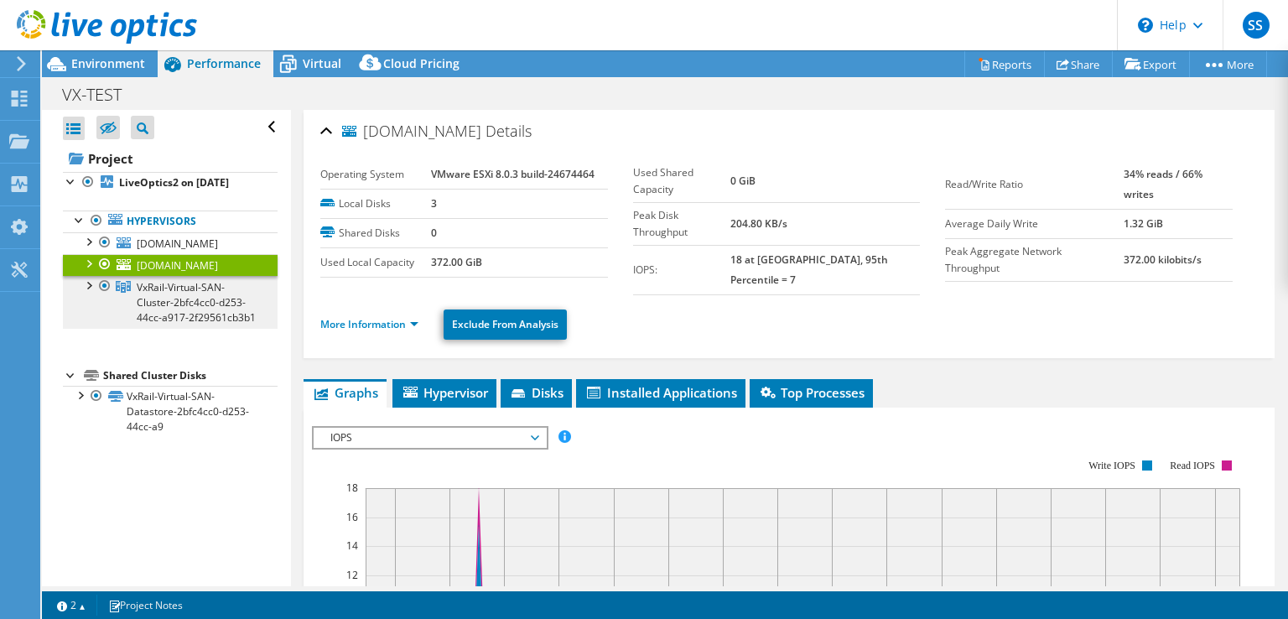
click at [170, 287] on span "VxRail-Virtual-SAN-Cluster-2bfc4cc0-d253-44cc-a917-2f29561cb3b1" at bounding box center [196, 302] width 119 height 44
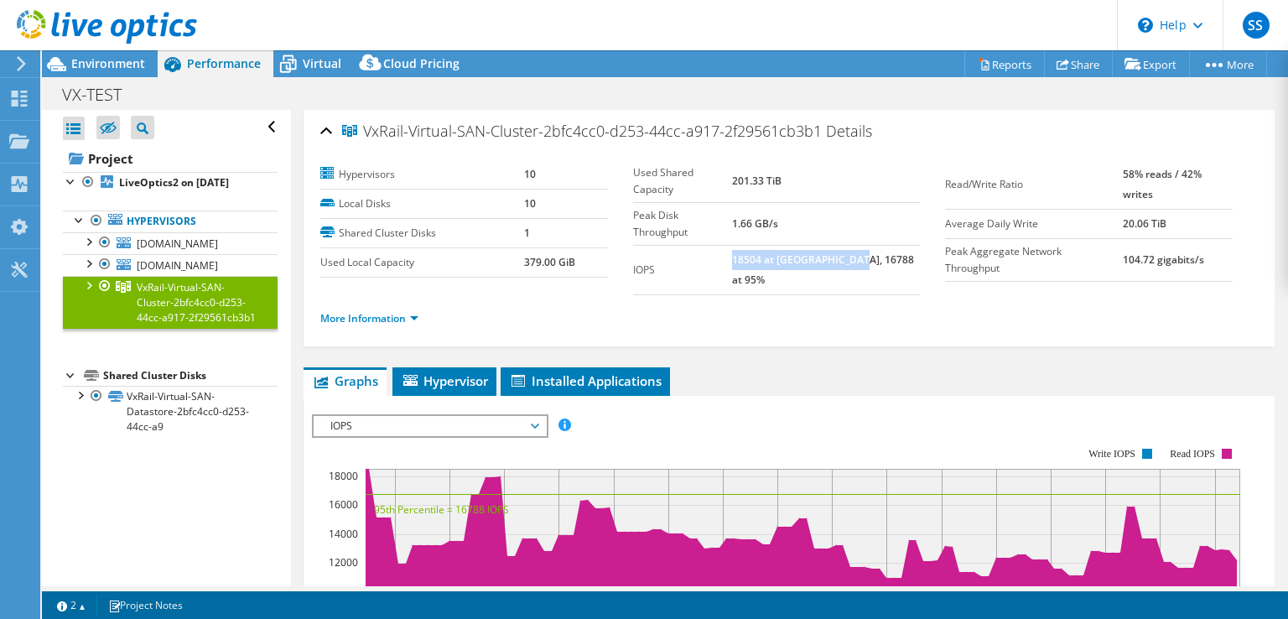
drag, startPoint x: 756, startPoint y: 232, endPoint x: 886, endPoint y: 238, distance: 130.1
click at [876, 252] on b "18504 at Peak, 16788 at 95%" at bounding box center [823, 269] width 182 height 34
click at [889, 245] on td "18504 at Peak, 16788 at 95%" at bounding box center [826, 269] width 189 height 49
drag, startPoint x: 894, startPoint y: 227, endPoint x: 740, endPoint y: 225, distance: 154.4
click at [740, 245] on tr "IOPS 18504 at Peak, 16788 at 95%" at bounding box center [777, 269] width 288 height 49
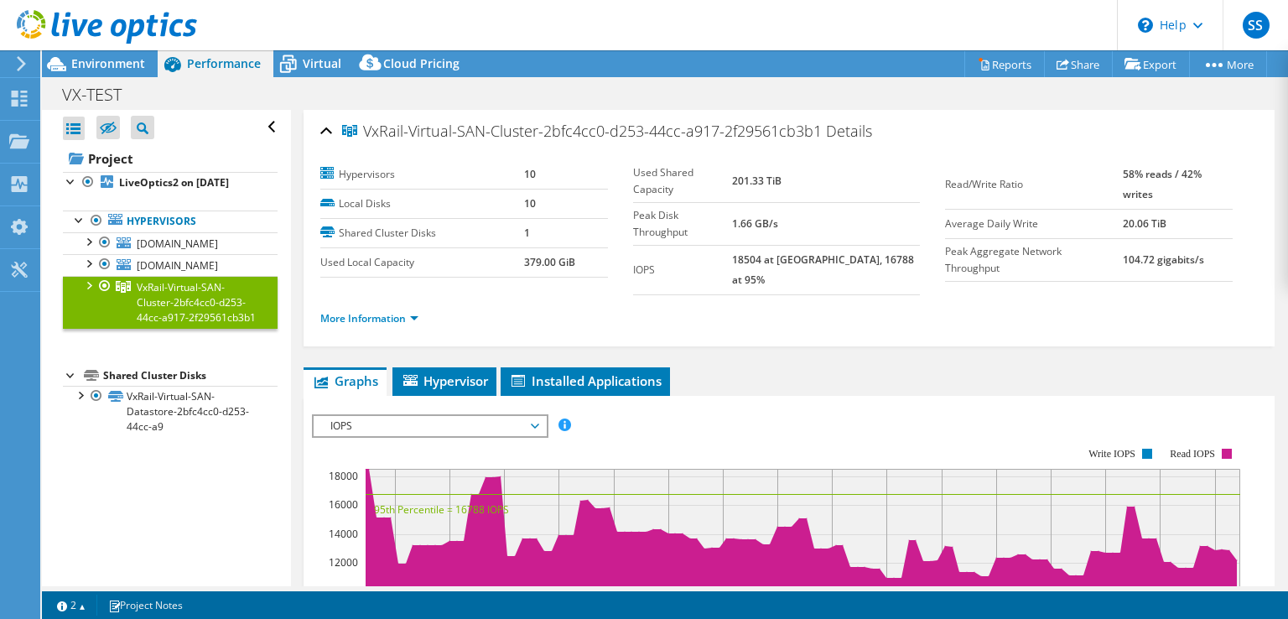
click at [732, 176] on label "Used Shared Capacity" at bounding box center [682, 181] width 99 height 34
drag, startPoint x: 737, startPoint y: 202, endPoint x: 723, endPoint y: 204, distance: 14.4
click at [732, 207] on label "Peak Disk Throughput" at bounding box center [682, 224] width 99 height 34
click at [451, 199] on label "Local Disks" at bounding box center [422, 203] width 204 height 17
click at [528, 257] on b "379.00 GiB" at bounding box center [549, 262] width 51 height 14
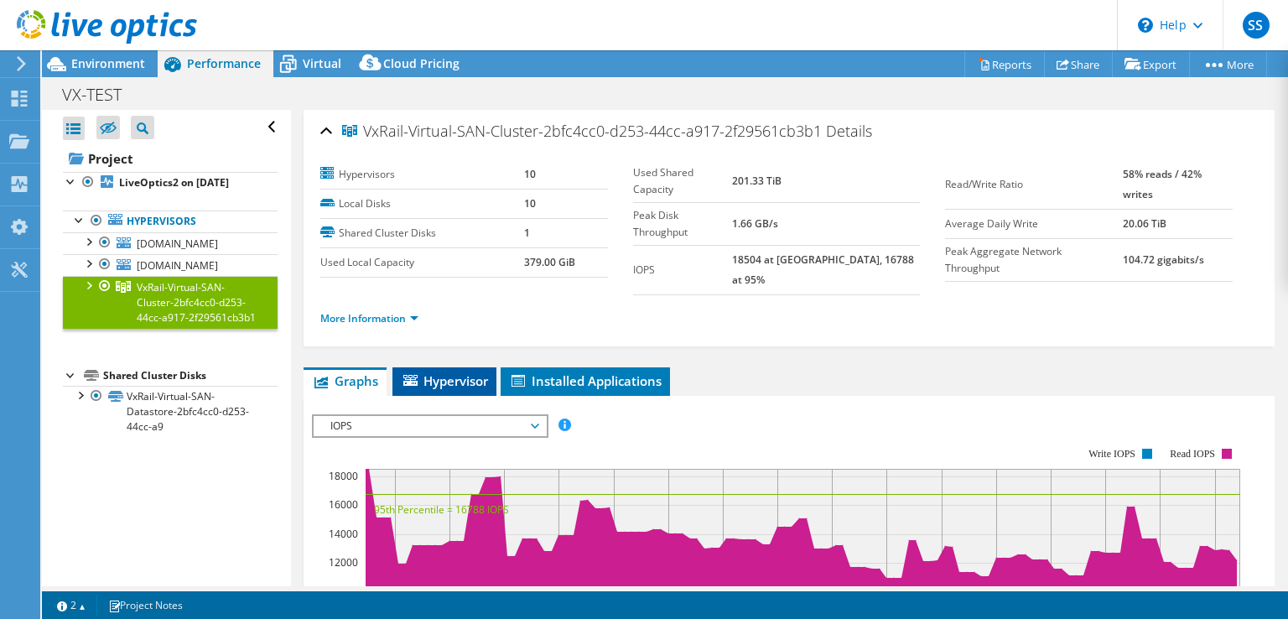
click at [440, 372] on span "Hypervisor" at bounding box center [444, 380] width 87 height 17
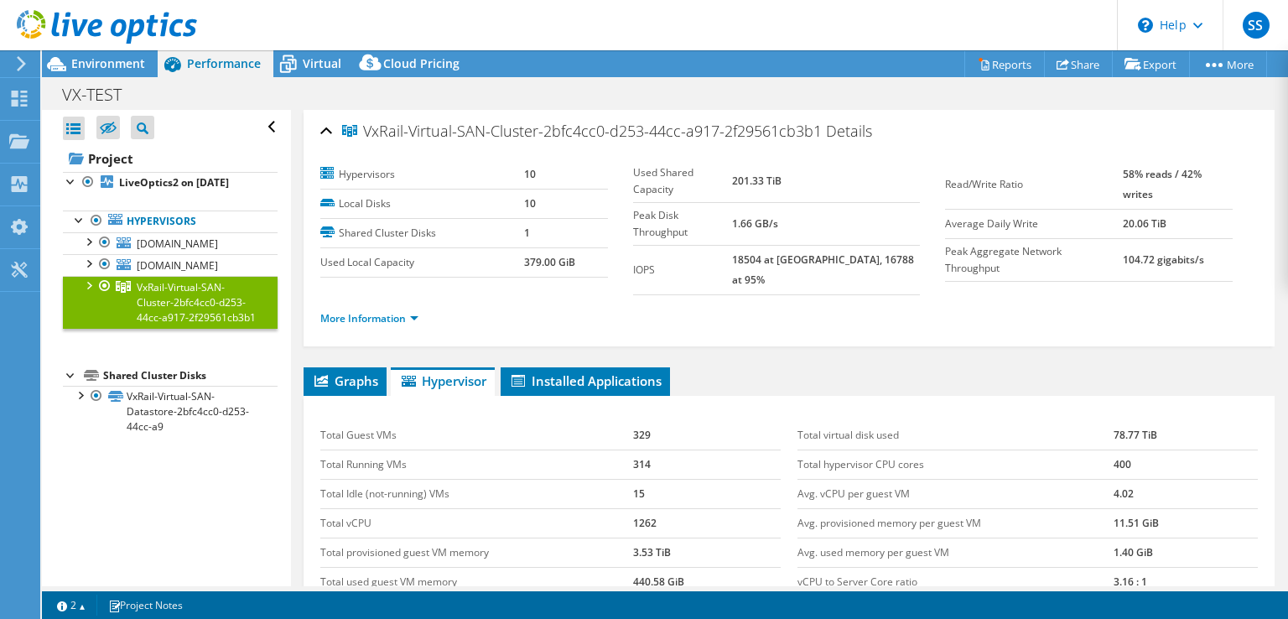
scroll to position [215, 0]
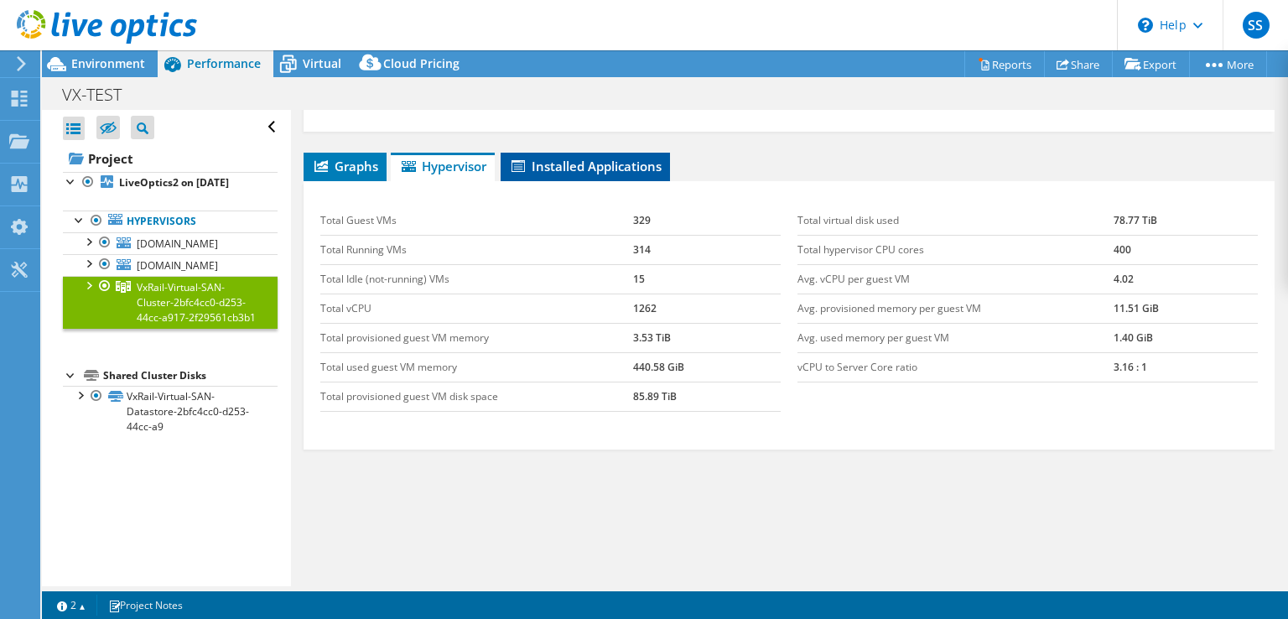
click at [605, 162] on li "Installed Applications" at bounding box center [585, 167] width 169 height 29
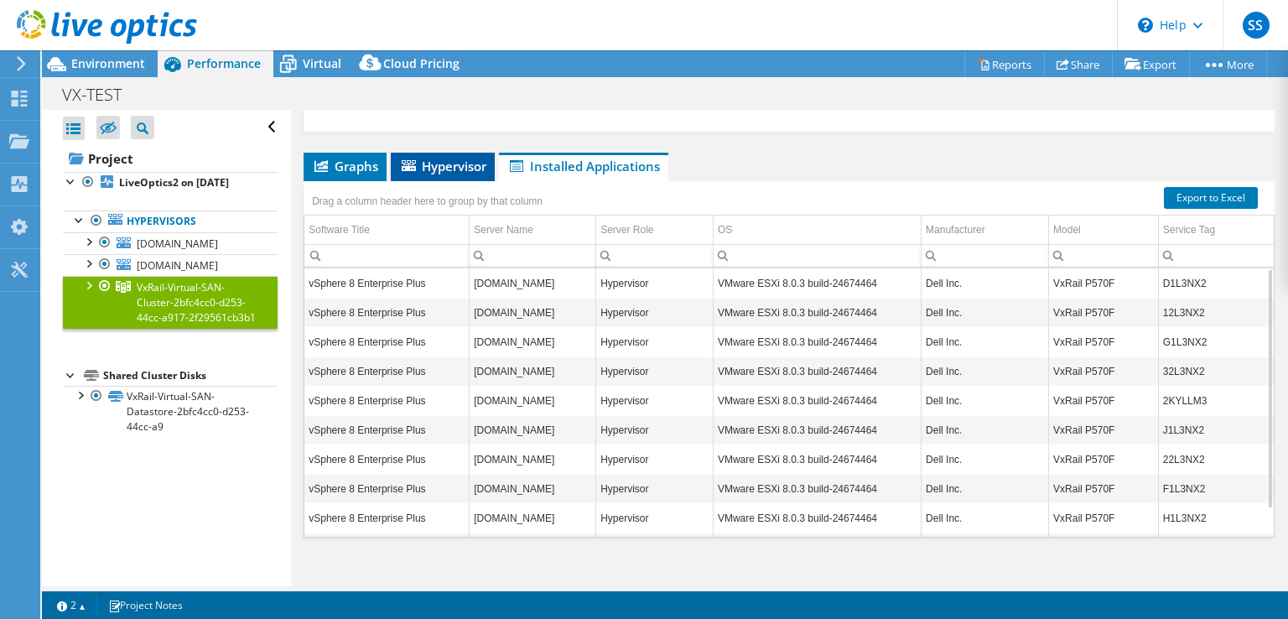
click at [453, 158] on span "Hypervisor" at bounding box center [442, 166] width 87 height 17
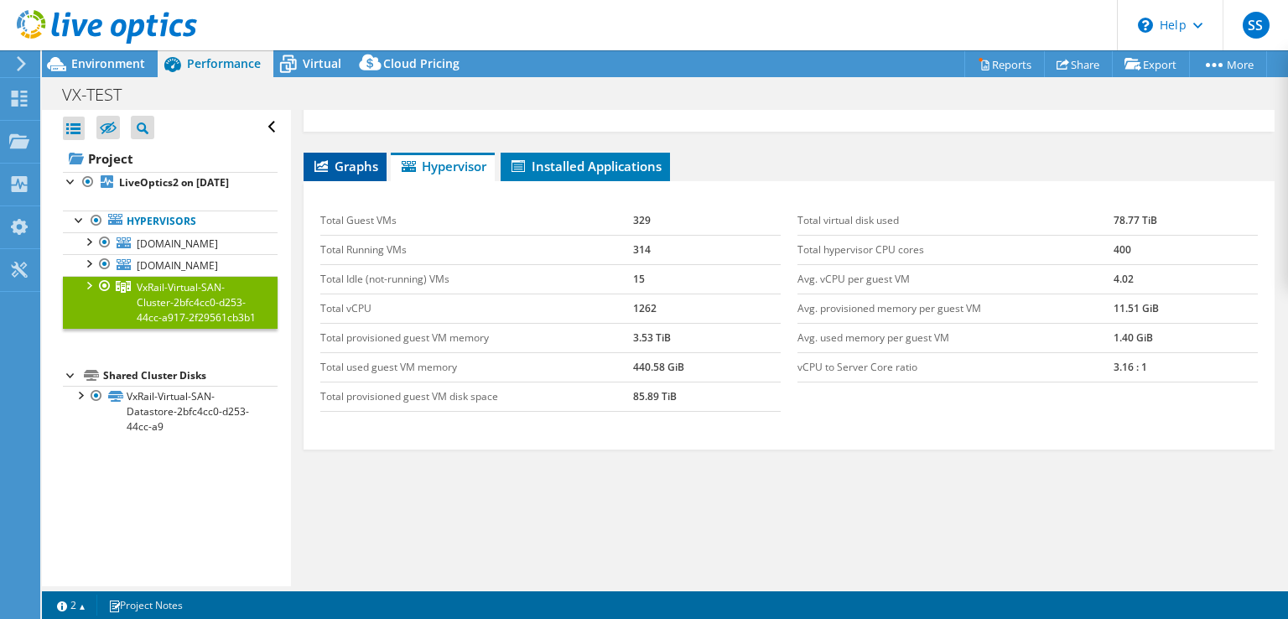
click at [351, 158] on span "Graphs" at bounding box center [345, 166] width 66 height 17
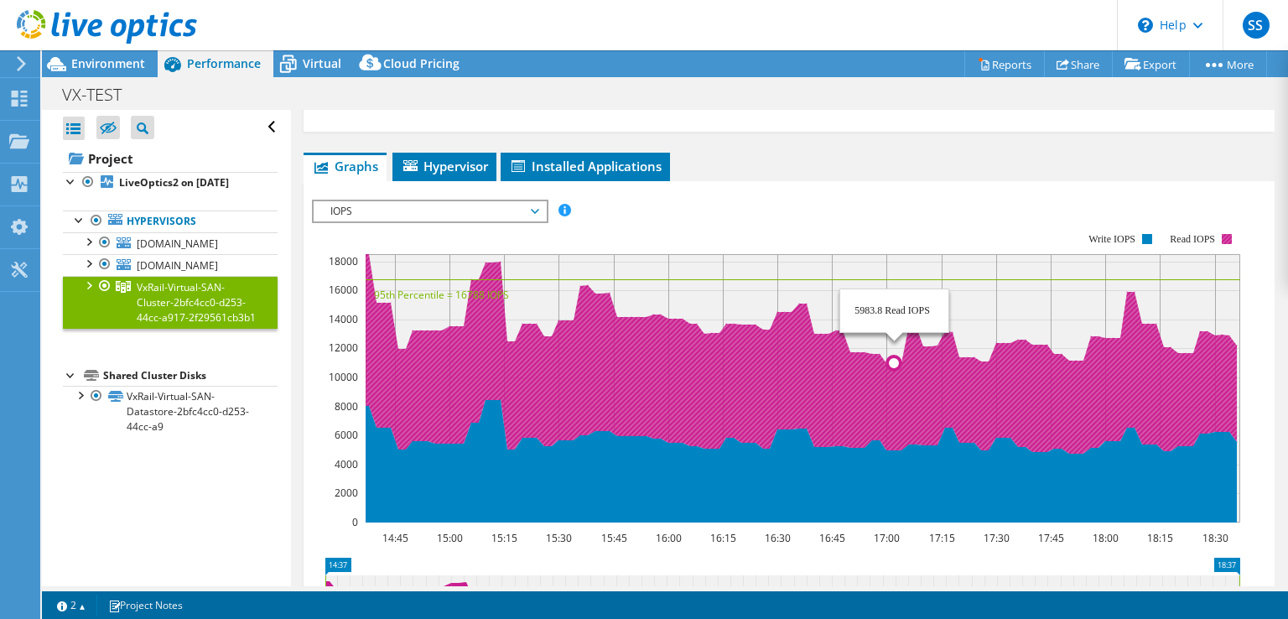
scroll to position [500, 0]
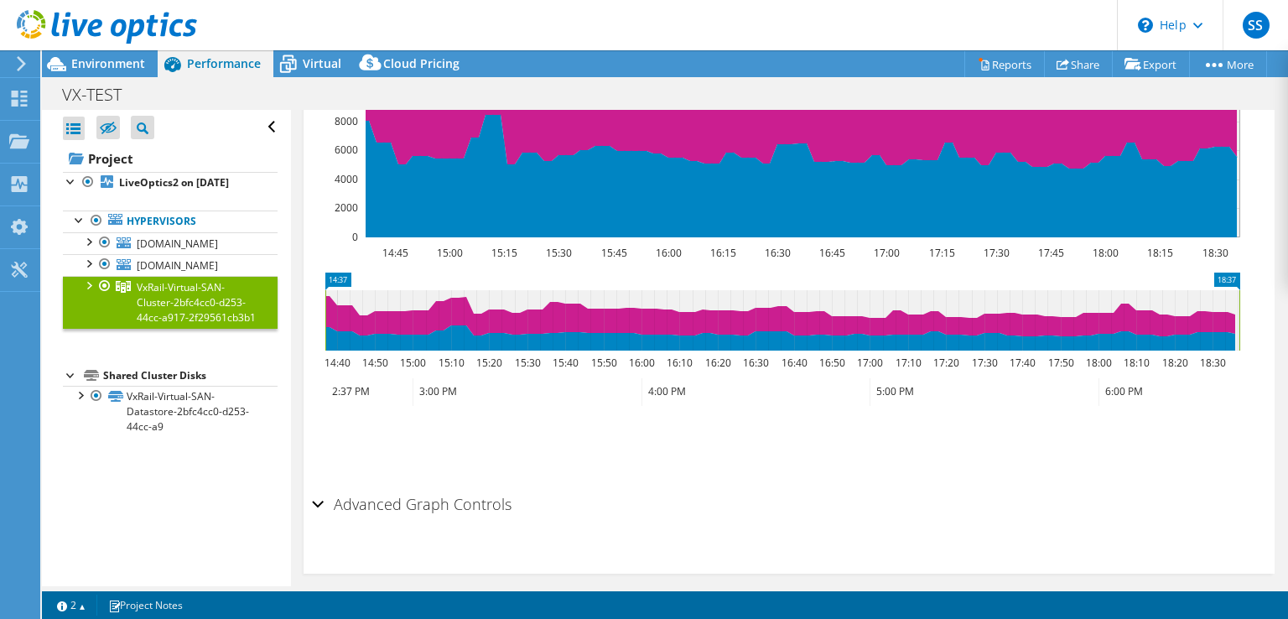
click at [323, 487] on div "Advanced Graph Controls" at bounding box center [789, 505] width 954 height 36
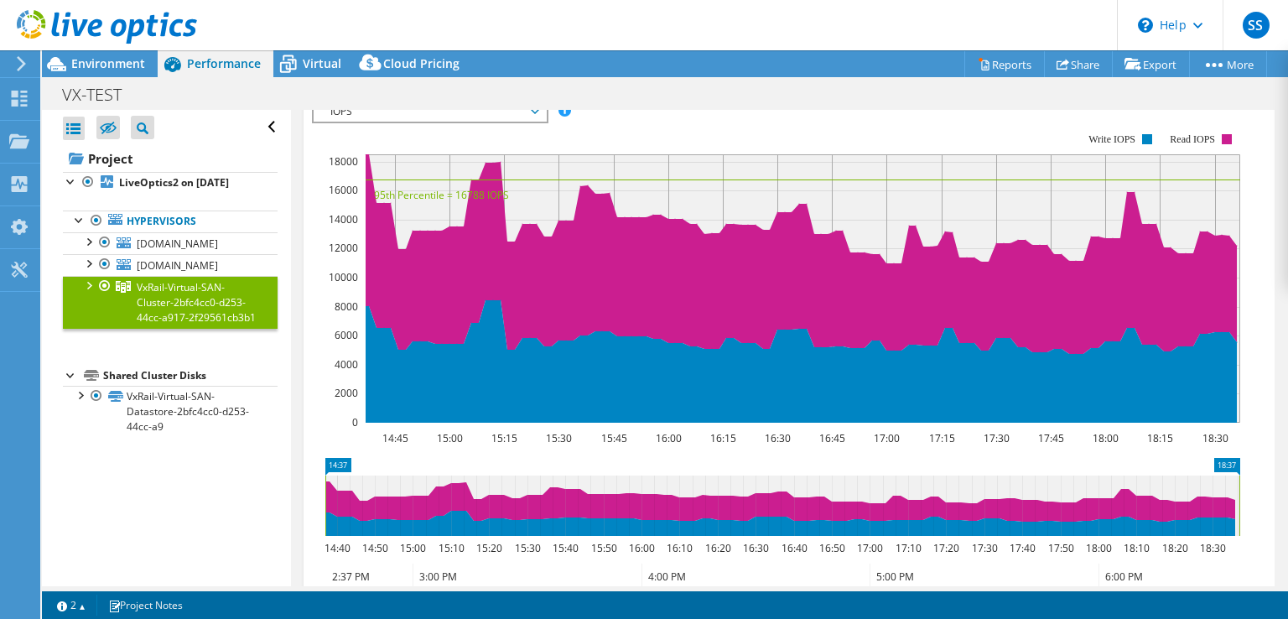
scroll to position [0, 0]
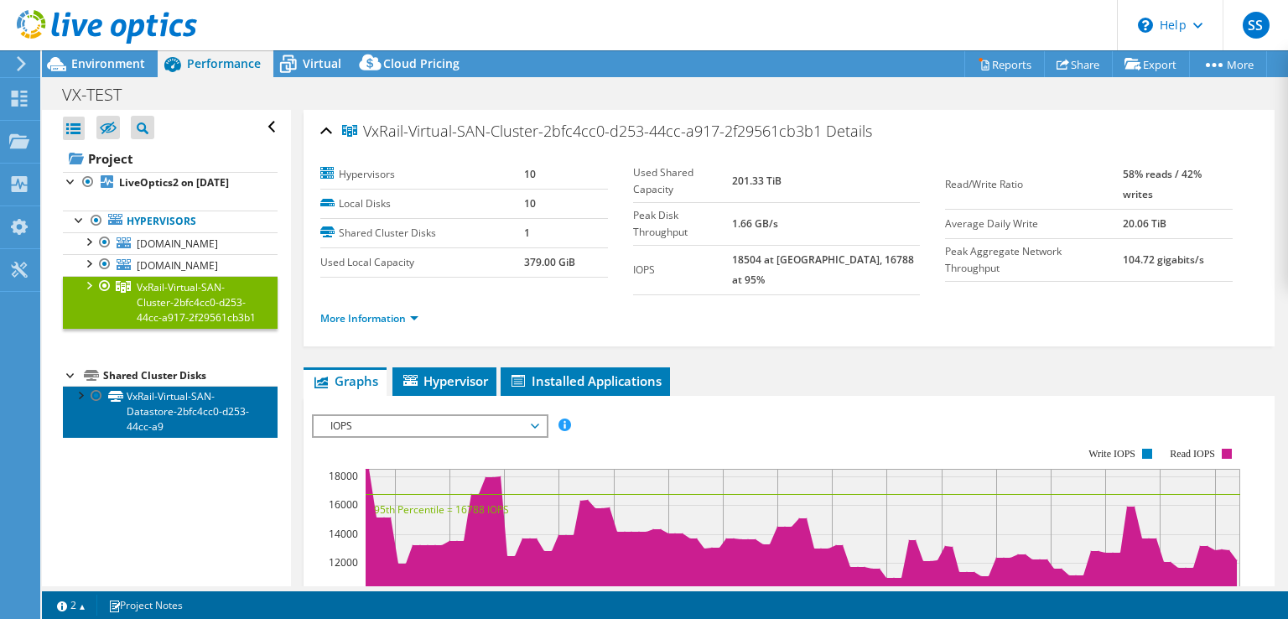
click at [158, 413] on link "VxRail-Virtual-SAN-Datastore-2bfc4cc0-d253-44cc-a9" at bounding box center [170, 412] width 215 height 52
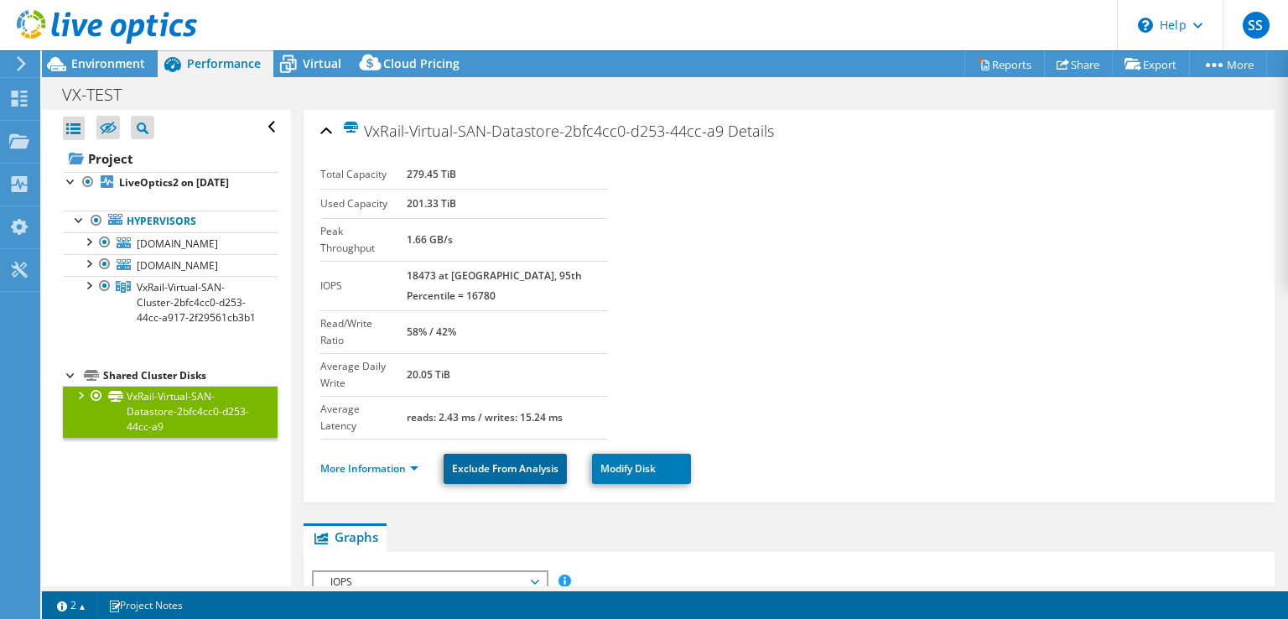
click at [523, 454] on link "Exclude From Analysis" at bounding box center [505, 469] width 123 height 30
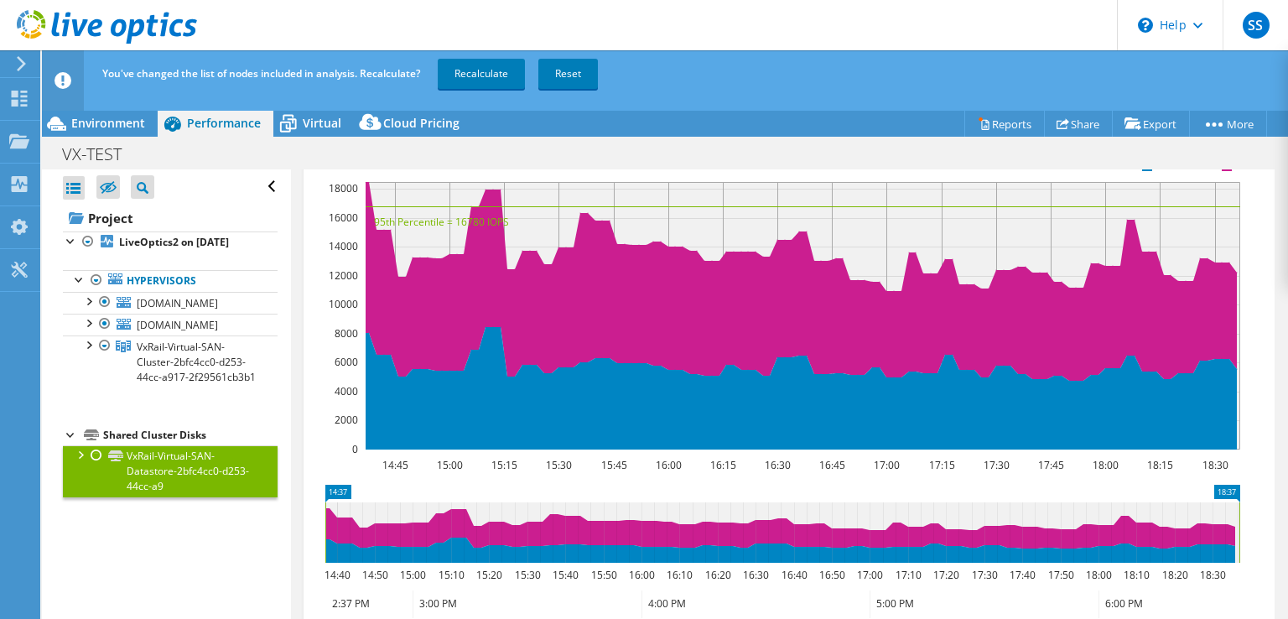
scroll to position [84, 0]
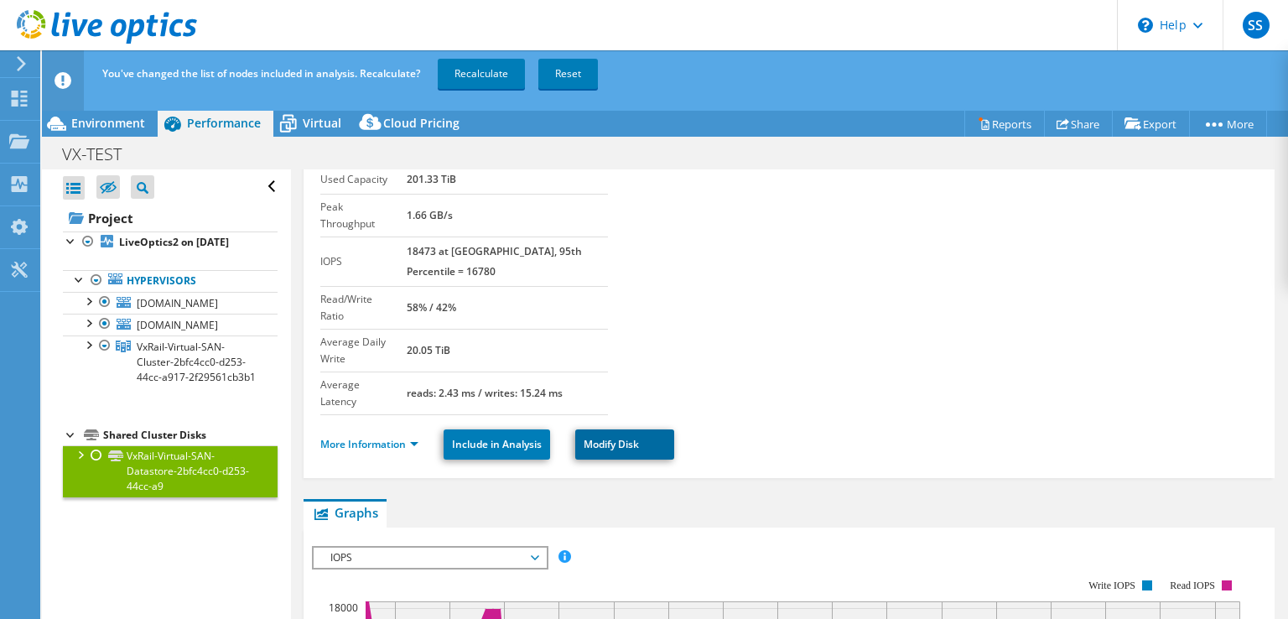
click at [627, 429] on link "Modify Disk" at bounding box center [624, 444] width 99 height 30
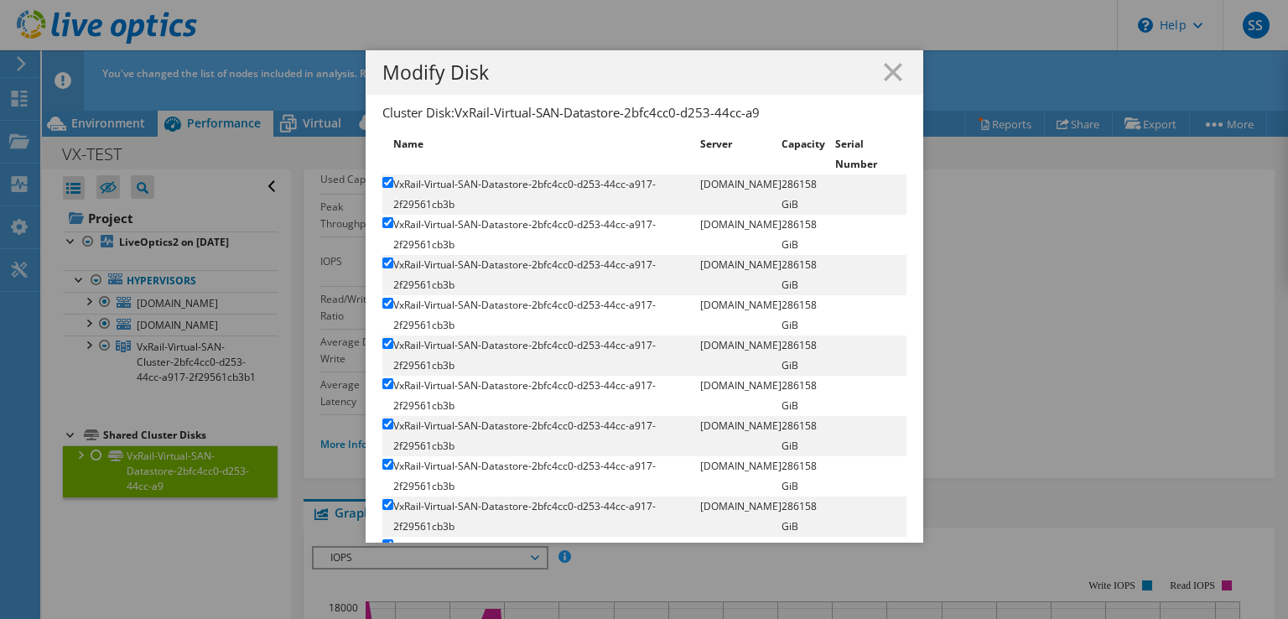
click at [1090, 307] on div "Modify Disk Cluster Disk: VxRail-Virtual-SAN-Datastore-2bfc4cc0-d253-44cc-a9 Na…" at bounding box center [644, 309] width 1288 height 518
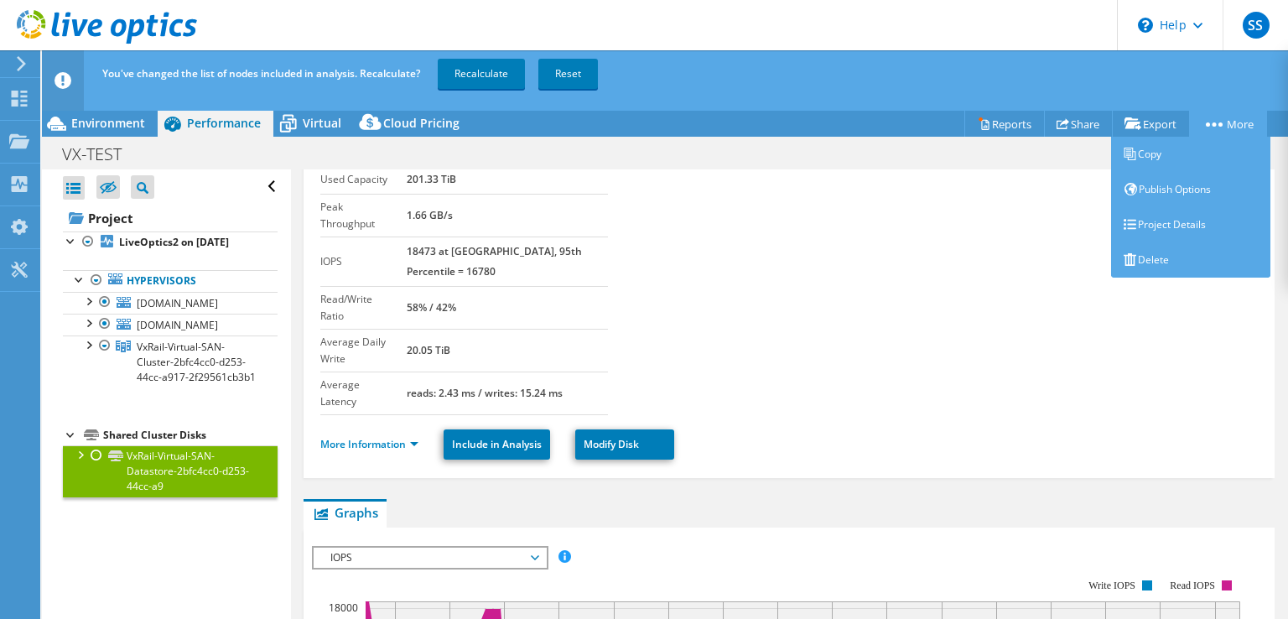
click at [1209, 122] on icon at bounding box center [1214, 124] width 17 height 4
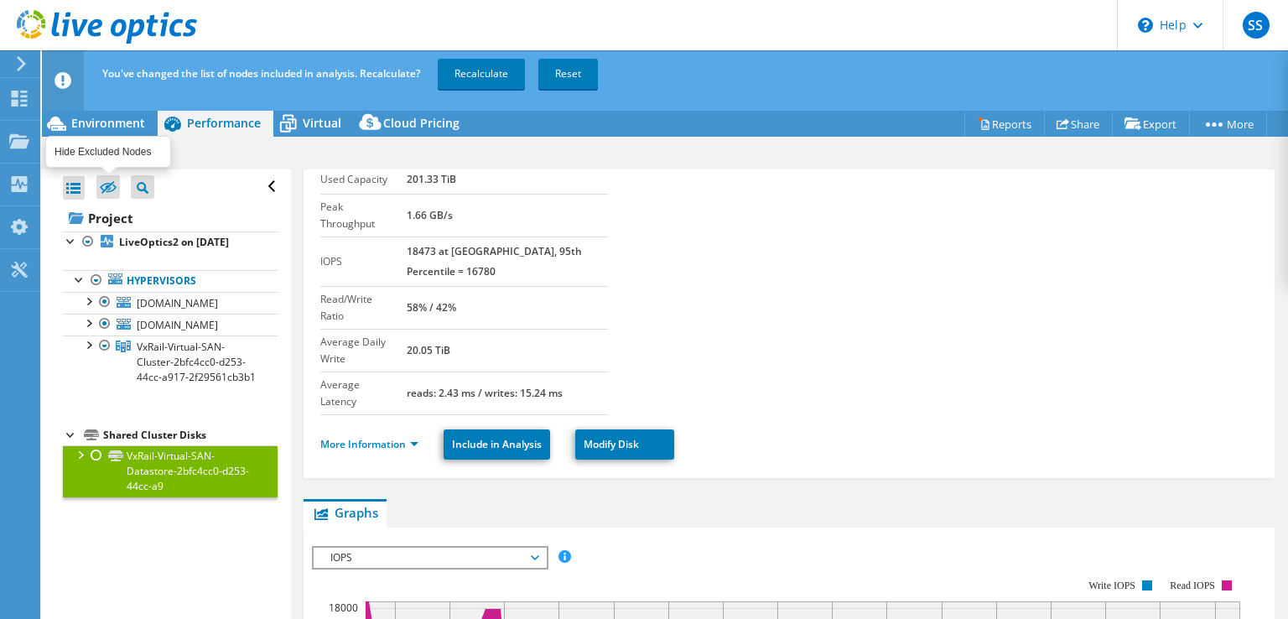
click at [111, 187] on icon at bounding box center [108, 187] width 17 height 13
click at [0, 0] on input "checkbox" at bounding box center [0, 0] width 0 height 0
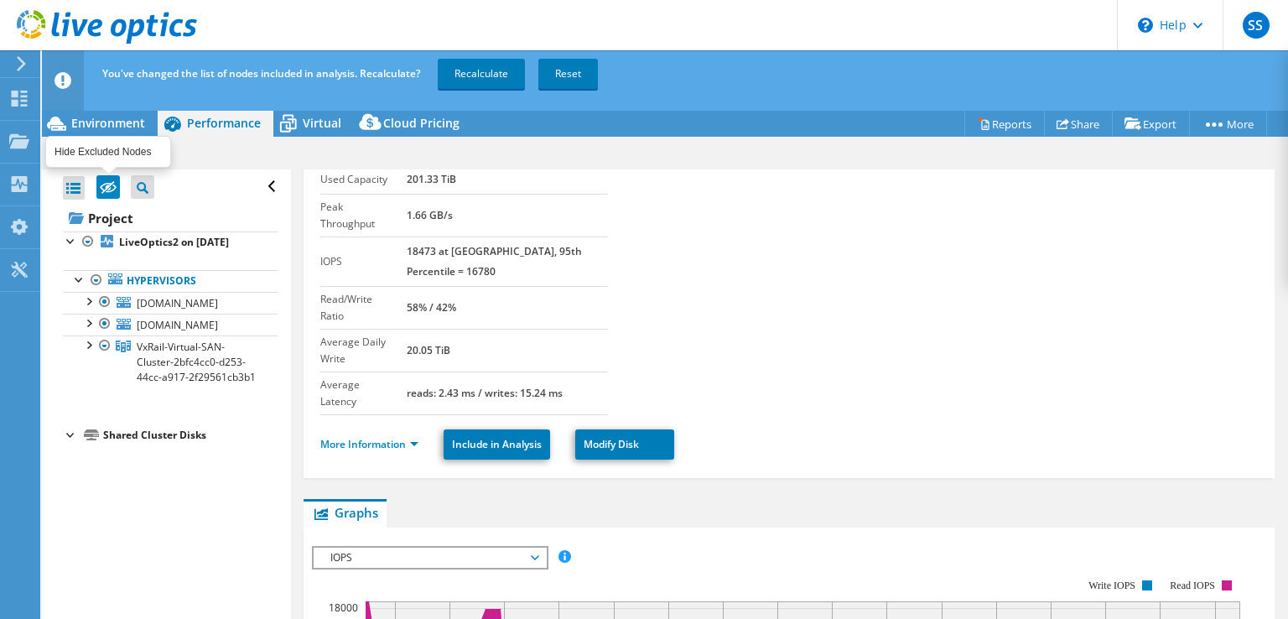
click at [111, 187] on icon at bounding box center [108, 187] width 17 height 13
click at [0, 0] on input "checkbox" at bounding box center [0, 0] width 0 height 0
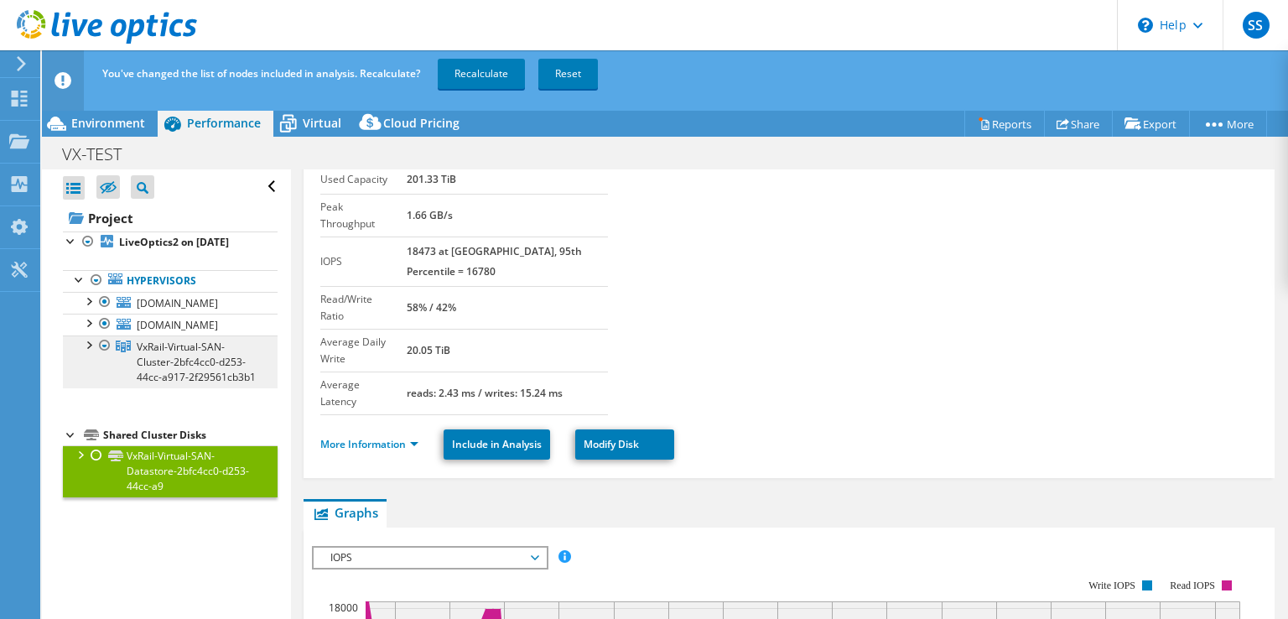
click at [179, 347] on span "VxRail-Virtual-SAN-Cluster-2bfc4cc0-d253-44cc-a917-2f29561cb3b1" at bounding box center [196, 362] width 119 height 44
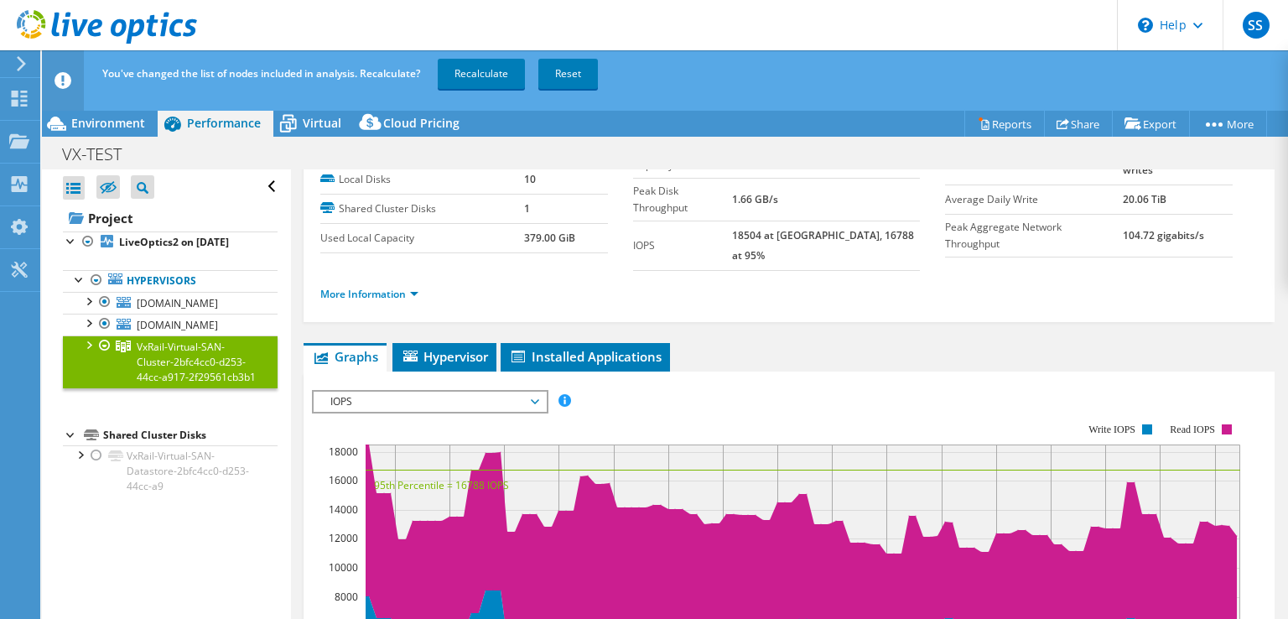
scroll to position [0, 0]
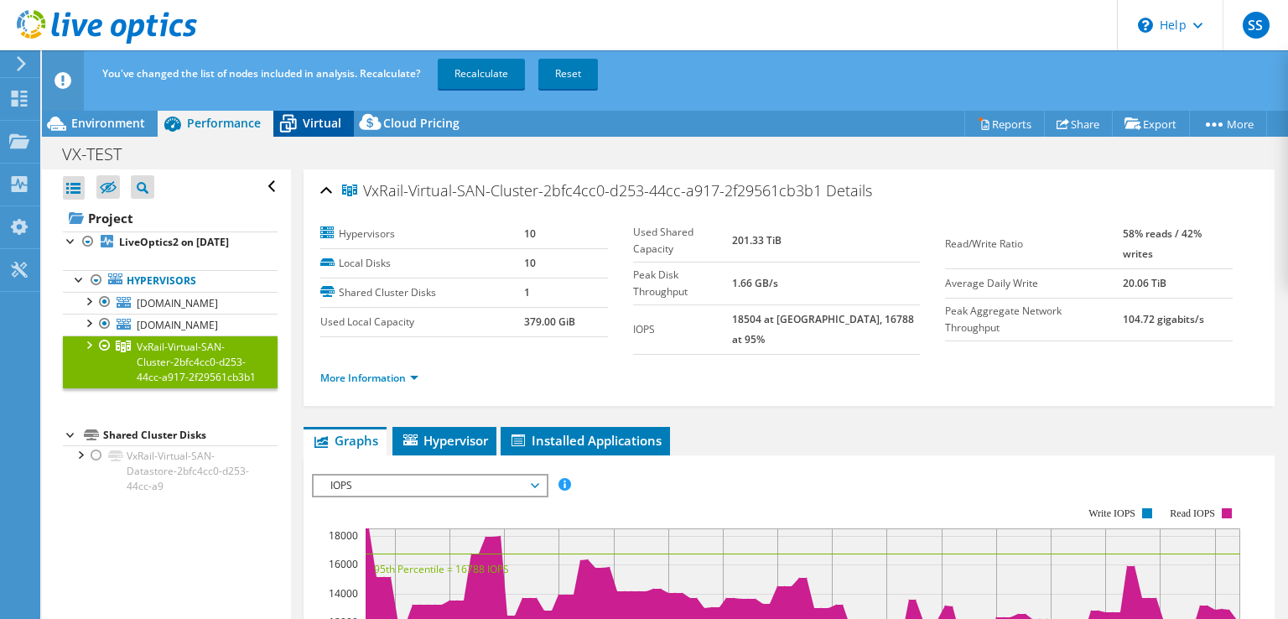
click at [326, 127] on span "Virtual" at bounding box center [322, 123] width 39 height 16
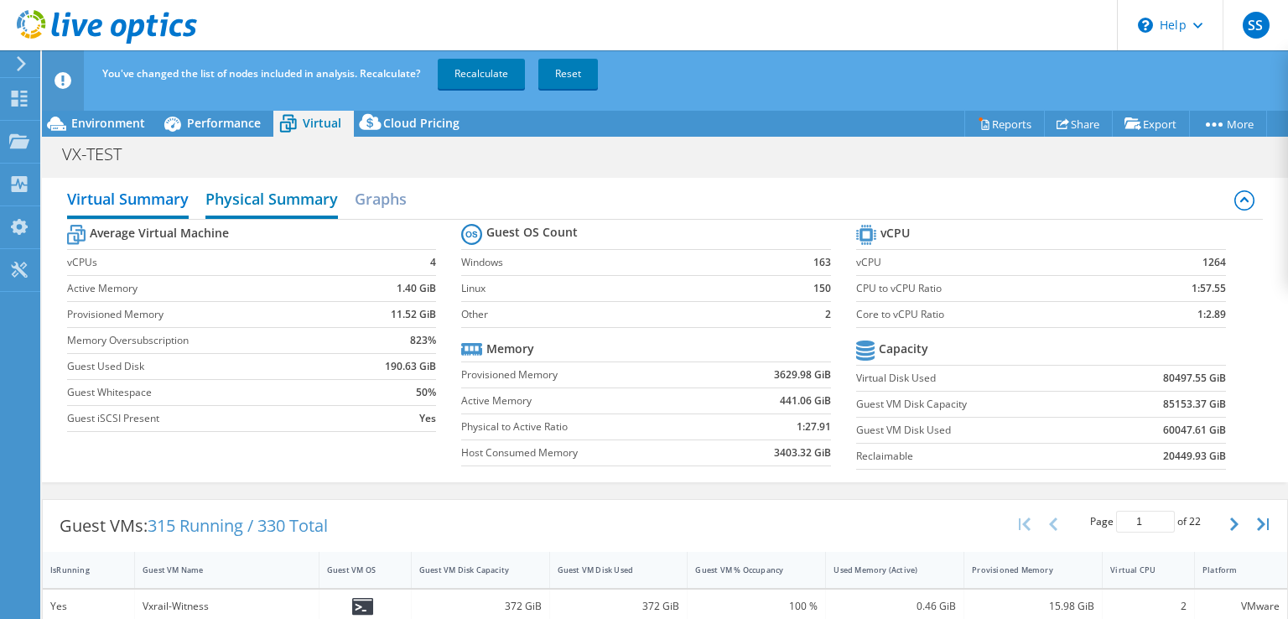
click at [257, 202] on h2 "Physical Summary" at bounding box center [271, 200] width 133 height 37
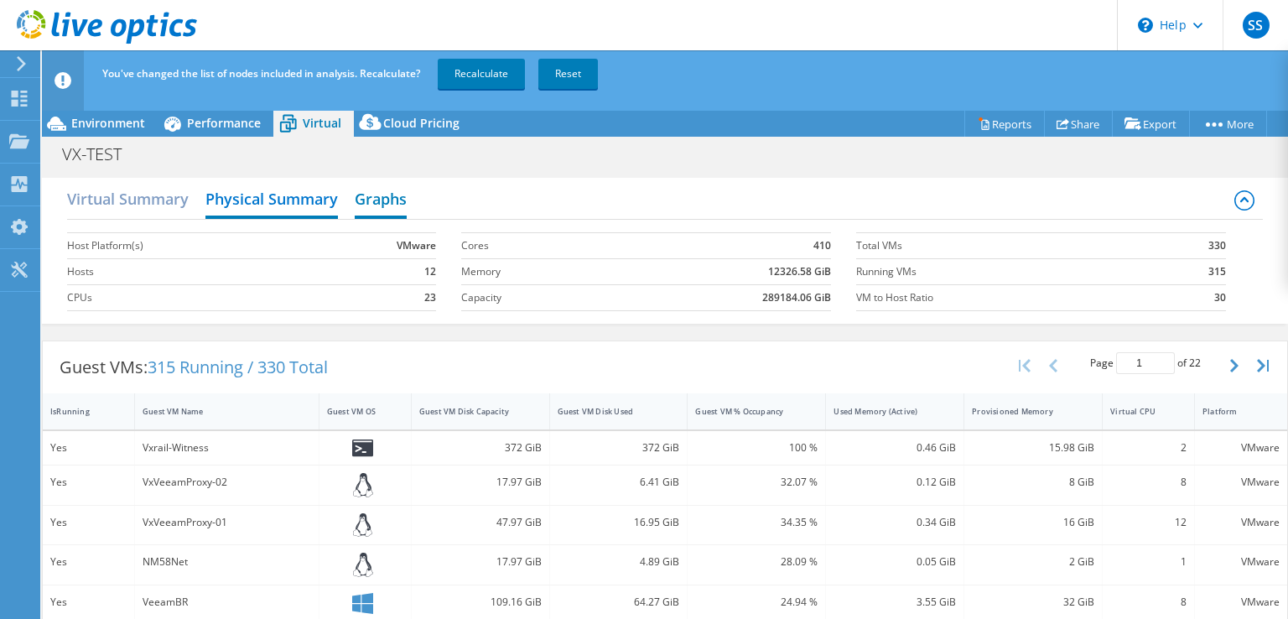
click at [369, 198] on h2 "Graphs" at bounding box center [381, 200] width 52 height 37
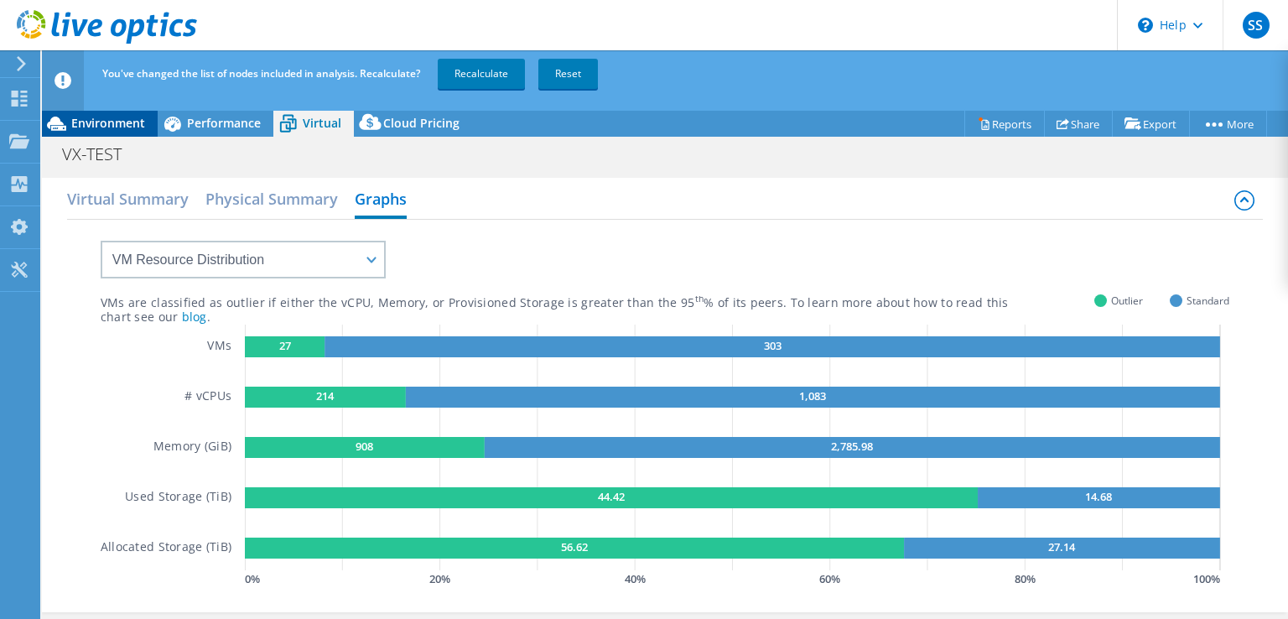
click at [123, 115] on span "Environment" at bounding box center [108, 123] width 74 height 16
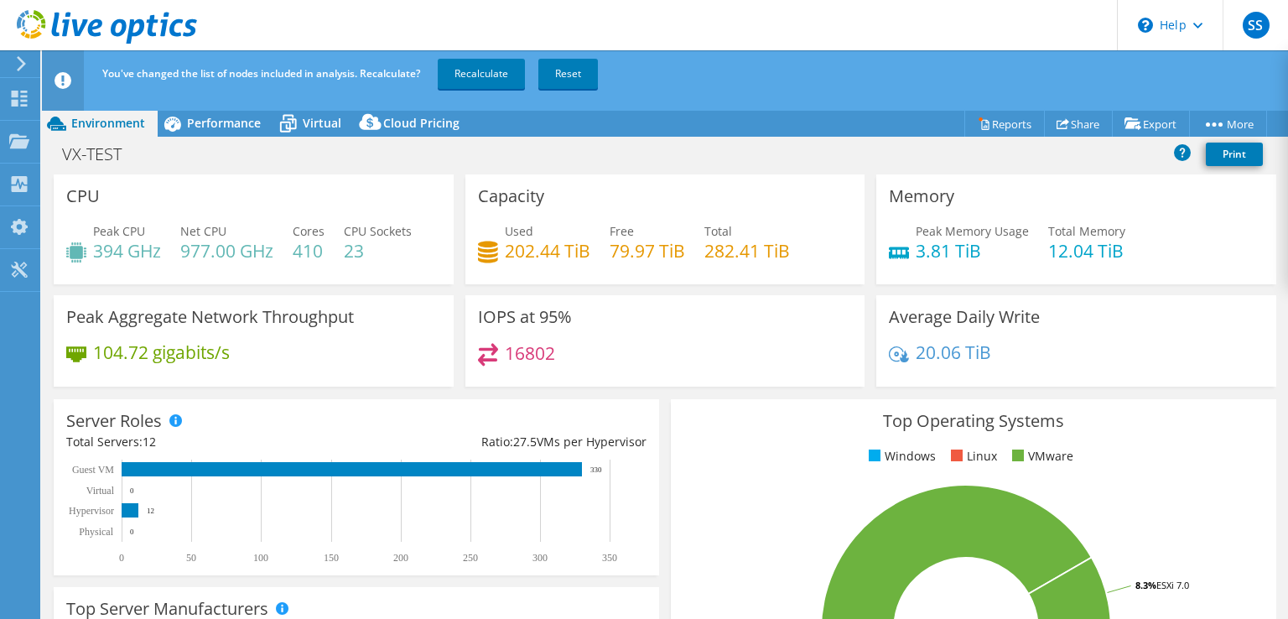
click at [506, 348] on h4 "16802" at bounding box center [530, 353] width 50 height 18
drag, startPoint x: 493, startPoint y: 353, endPoint x: 586, endPoint y: 360, distance: 93.3
click at [586, 360] on div "16802" at bounding box center [665, 361] width 375 height 36
click at [615, 356] on div "16802" at bounding box center [665, 361] width 375 height 36
click at [231, 117] on span "Performance" at bounding box center [224, 123] width 74 height 16
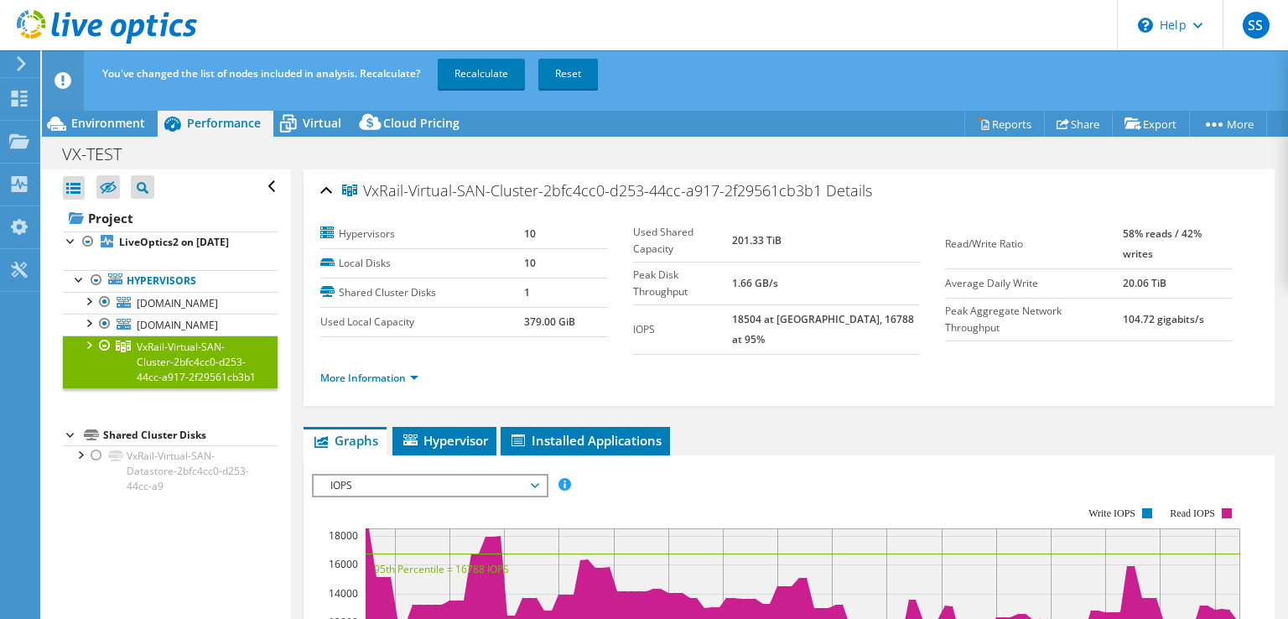
click at [167, 358] on span "VxRail-Virtual-SAN-Cluster-2bfc4cc0-d253-44cc-a917-2f29561cb3b1" at bounding box center [196, 362] width 119 height 44
click at [361, 476] on span "IOPS" at bounding box center [430, 486] width 216 height 20
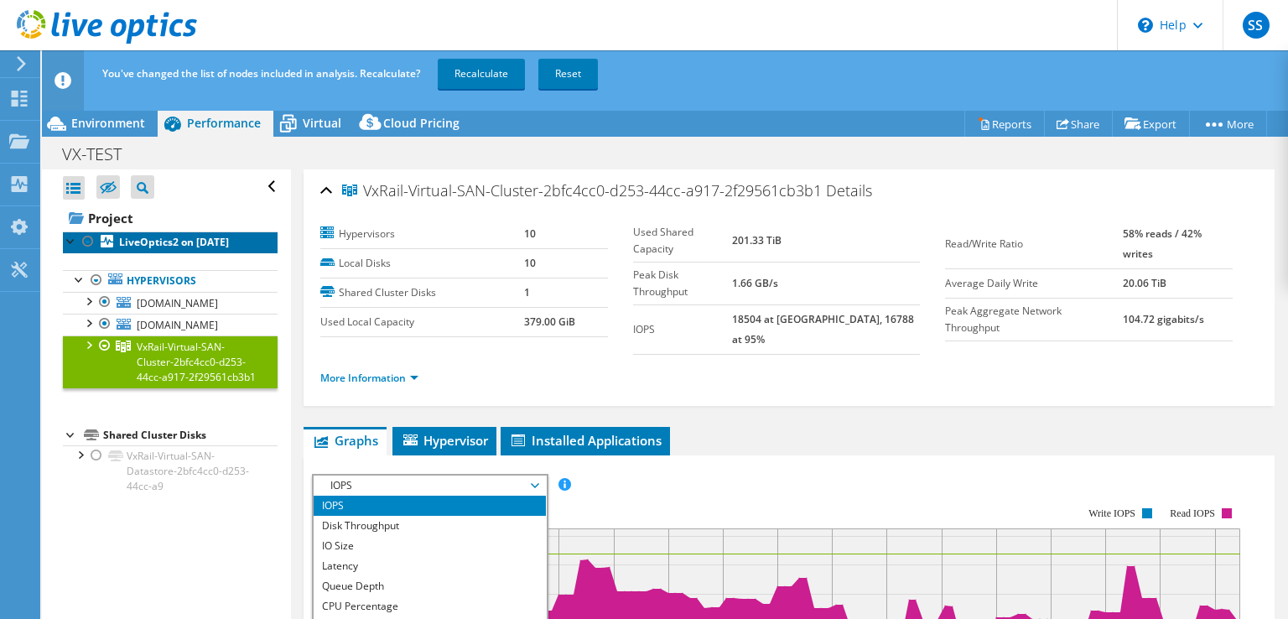
click at [172, 241] on b "LiveOptics2 on [DATE]" at bounding box center [174, 242] width 110 height 14
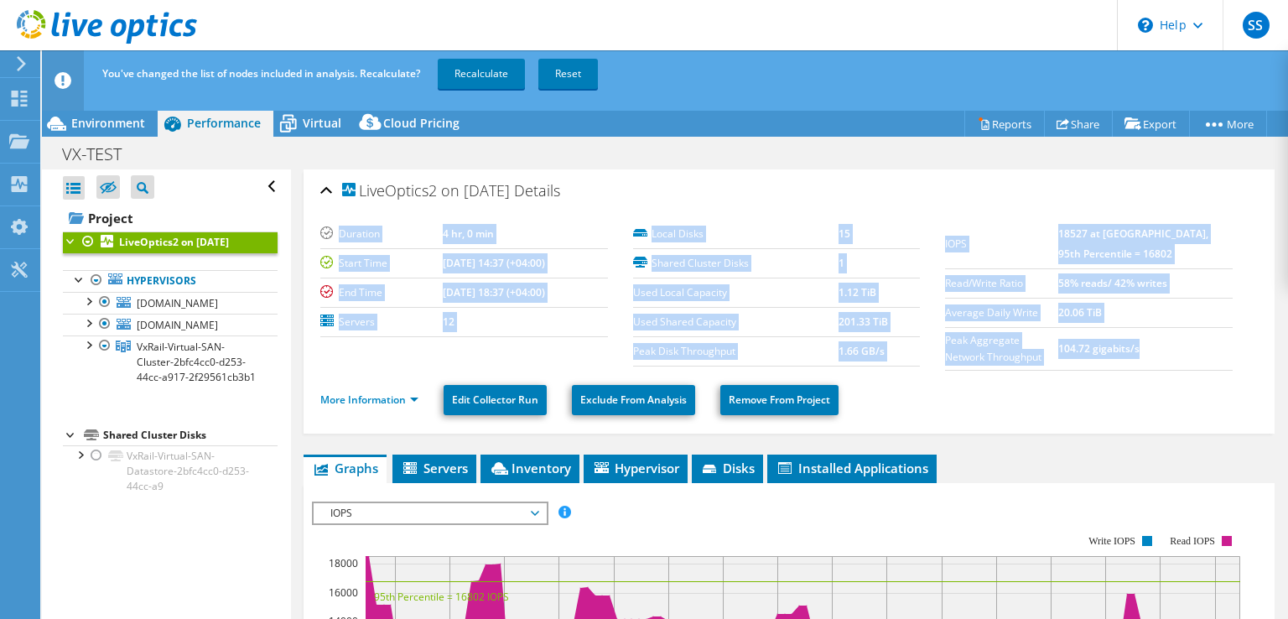
drag, startPoint x: 1200, startPoint y: 356, endPoint x: 627, endPoint y: 231, distance: 586.3
click at [627, 231] on section "Duration 4 hr, 0 min Start Time 08/15/2025, 14:37 (+04:00) End Time 08/15/2025,…" at bounding box center [789, 295] width 938 height 151
copy section "Duration 4 hr, 0 min Start Time 08/15/2025, 14:37 (+04:00) End Time 08/15/2025,…"
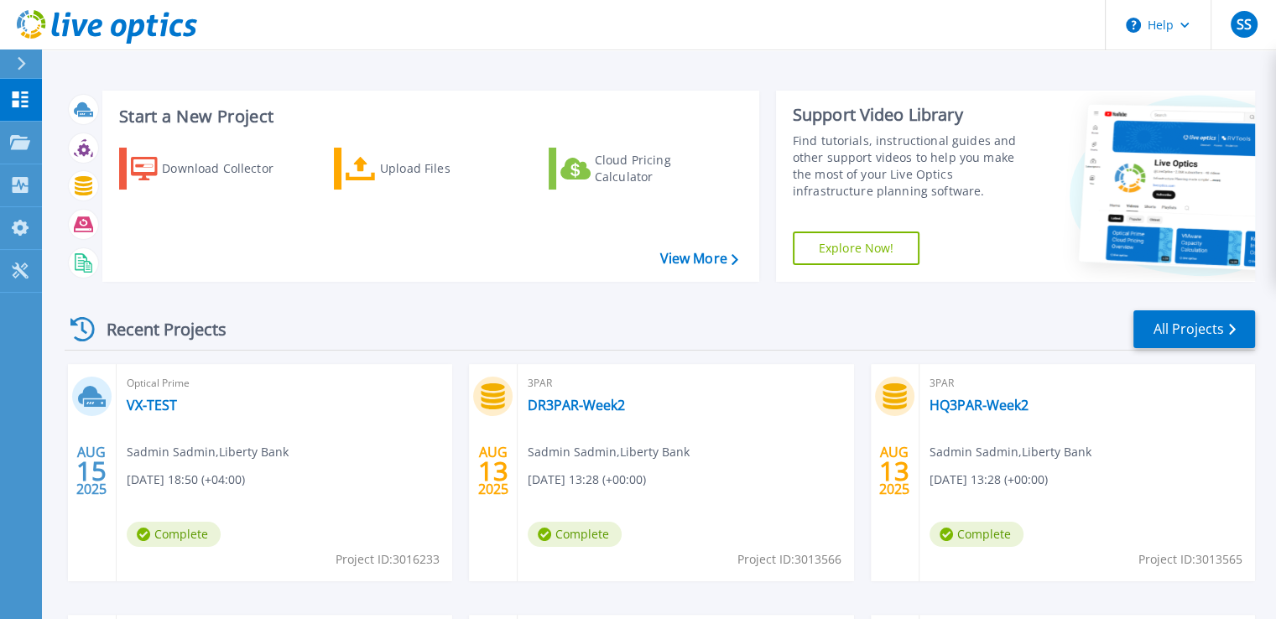
click at [158, 388] on span "Optical Prime" at bounding box center [284, 383] width 315 height 18
click at [157, 399] on link "VX-TEST" at bounding box center [152, 405] width 50 height 17
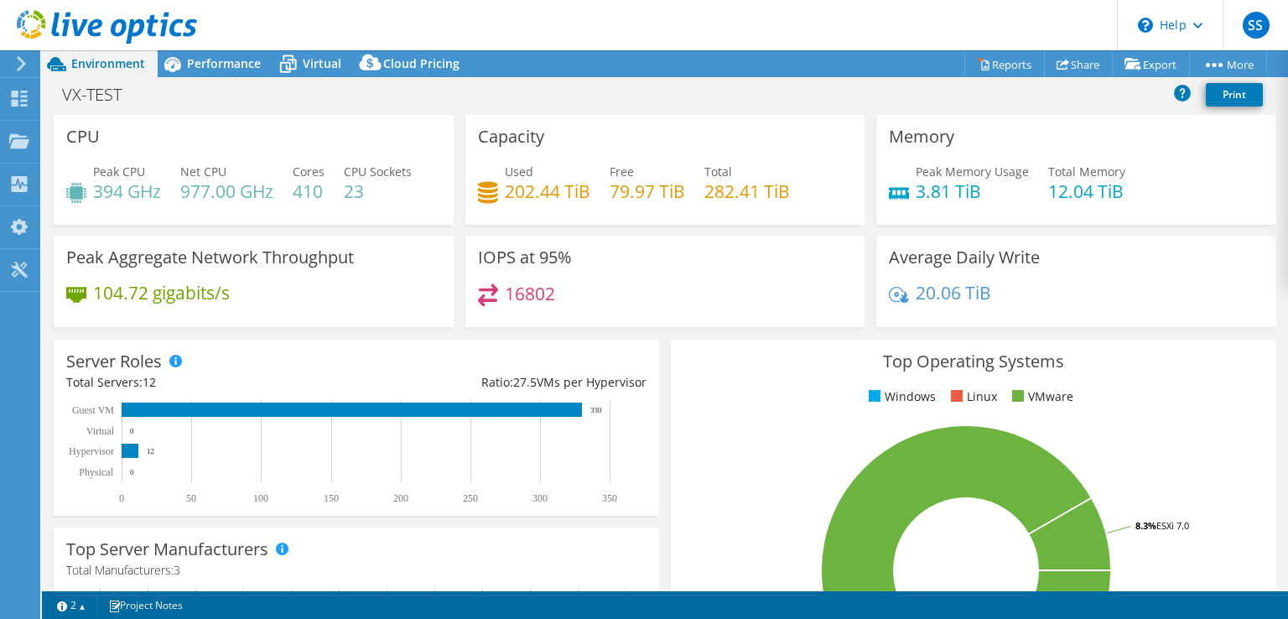
click at [235, 78] on div "VX-TEST Print" at bounding box center [665, 96] width 1246 height 38
click at [236, 68] on span "Performance" at bounding box center [224, 63] width 74 height 16
